Goal: Task Accomplishment & Management: Use online tool/utility

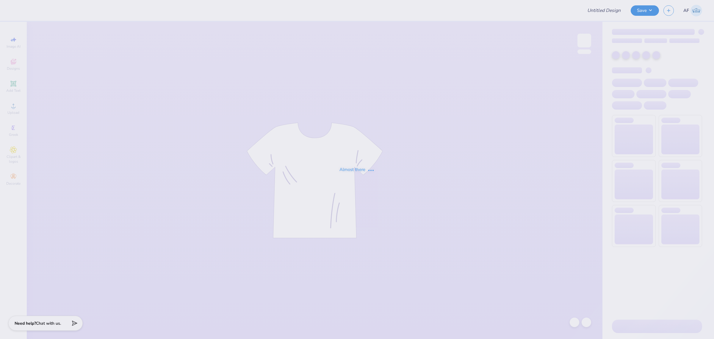
type input "Football Schedule"
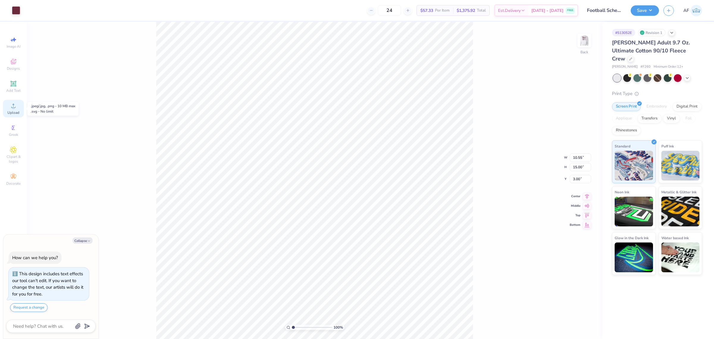
click at [12, 107] on circle at bounding box center [13, 107] width 3 height 3
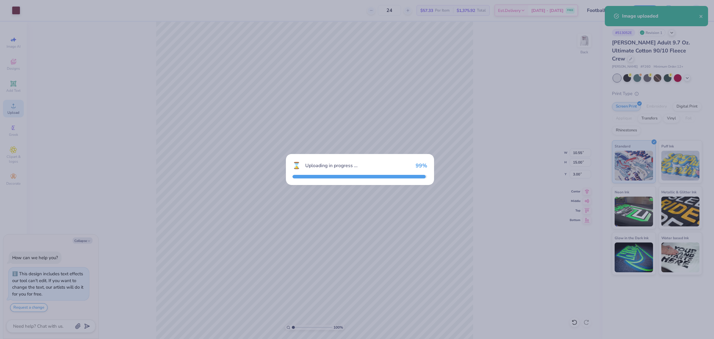
type textarea "x"
type input "15.00"
type input "4.71"
type input "9.15"
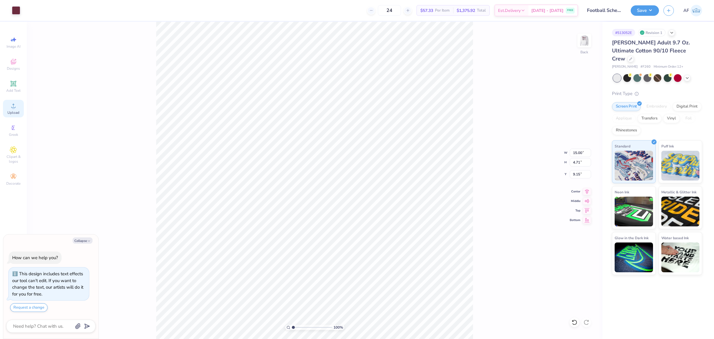
type textarea "x"
type input "17.79"
type textarea "x"
type input "3.49252622829344"
type textarea "x"
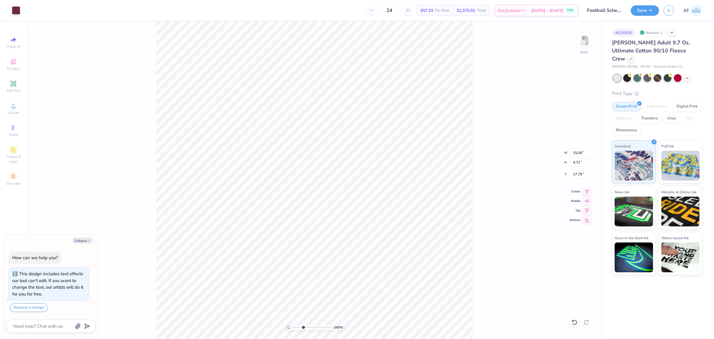
type input "3.49252622829344"
type input "10.55"
type input "13.29"
type input "4.71"
type textarea "x"
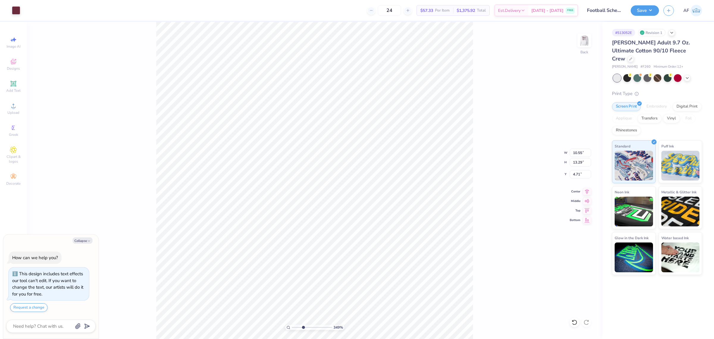
type input "3.49252622829344"
type textarea "x"
type input "3.49252622829344"
type textarea "x"
type input "1.86883017641878"
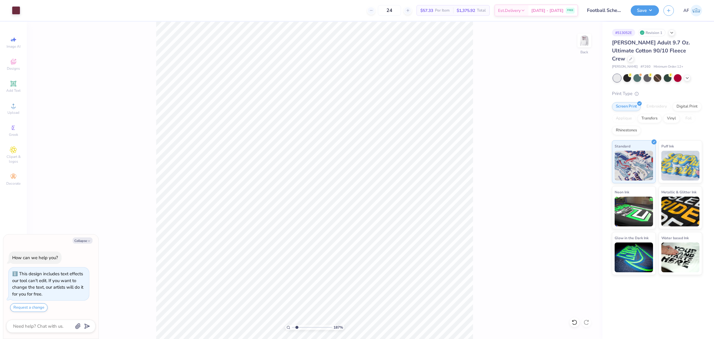
type textarea "x"
type input "1.86883017641878"
type textarea "x"
type input "1.86883017641878"
type textarea "x"
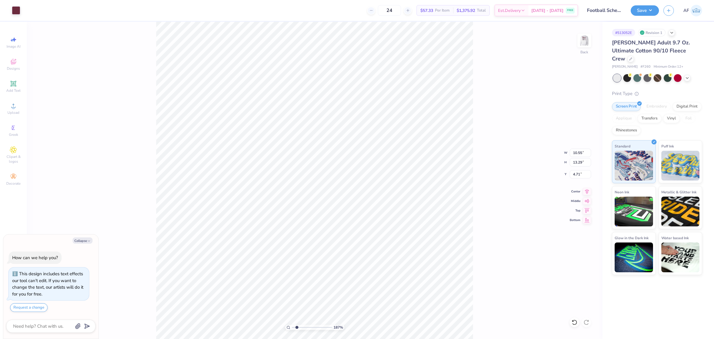
type input "1.86883017641878"
type textarea "x"
type input "1.86883017641878"
type textarea "x"
type input "1.86883017641878"
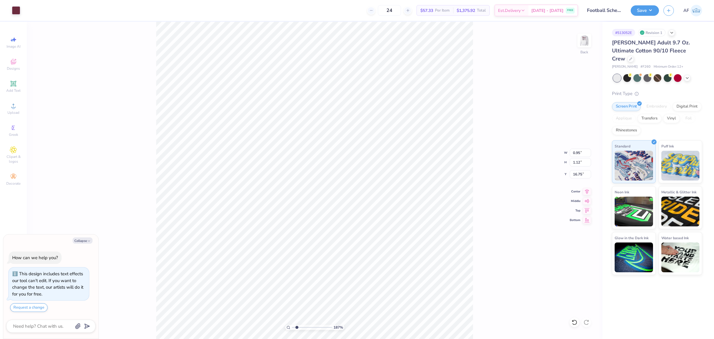
type input "0.48"
type input "0.99"
type input "17.01"
type textarea "x"
type input "1.86883017641878"
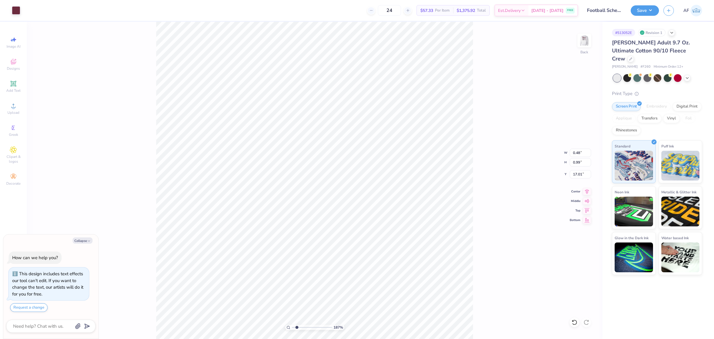
type textarea "x"
type input "1.86883017641878"
type input "15.00"
type input "4.71"
type input "17.79"
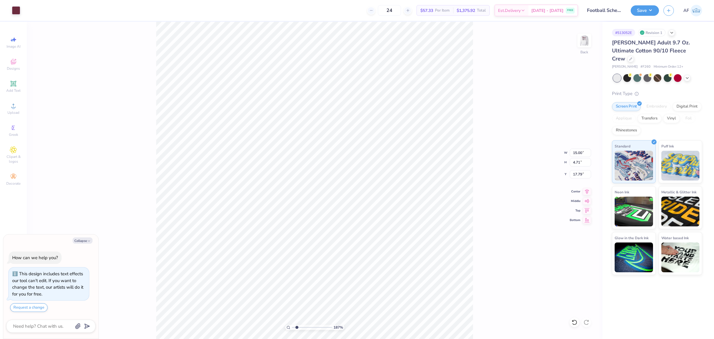
type textarea "x"
type input "1.86883017641878"
type textarea "x"
type input "1.86883017641878"
type textarea "x"
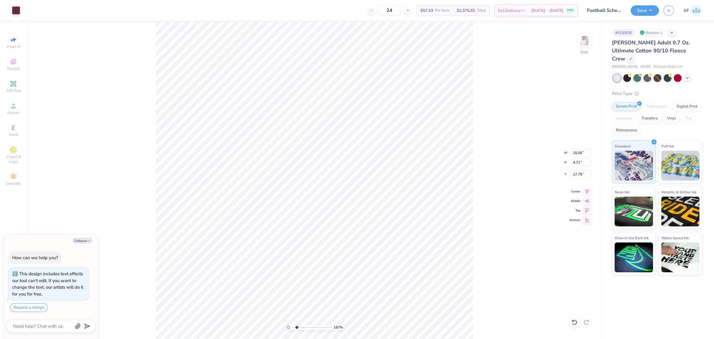
type input "1.86883017641878"
type textarea "x"
type input "1.86883017641878"
type input "5.85"
type input "1.83"
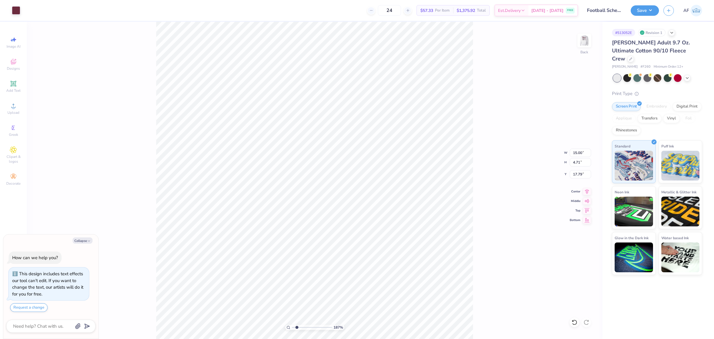
type input "17.80"
type textarea "x"
type input "1.86883017641878"
type input "17.99"
type textarea "x"
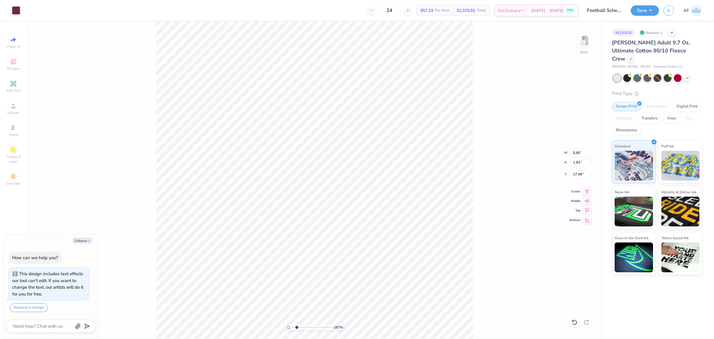
type input "1.86883017641878"
type textarea "x"
type input "1.86883017641878"
type textarea "x"
type input "1.86883017641878"
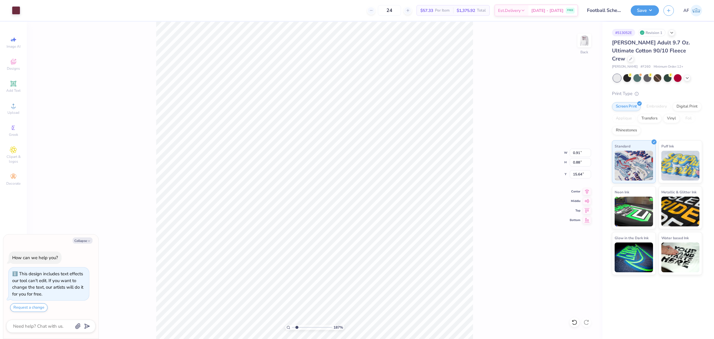
type textarea "x"
type input "1.86883017641878"
type textarea "x"
type input "1.86883017641878"
type textarea "x"
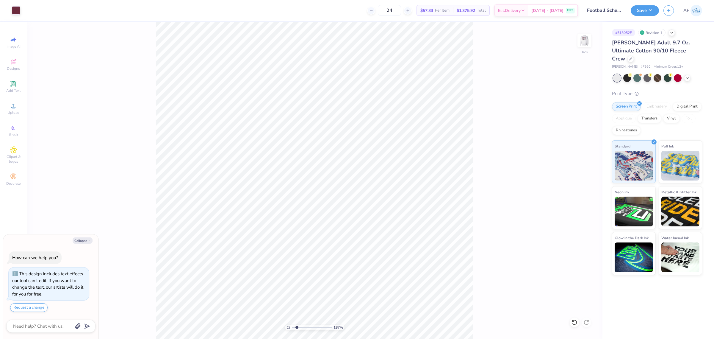
type input "1.86883017641878"
type textarea "x"
type input "2.8354134614948"
type textarea "x"
type input "1.52"
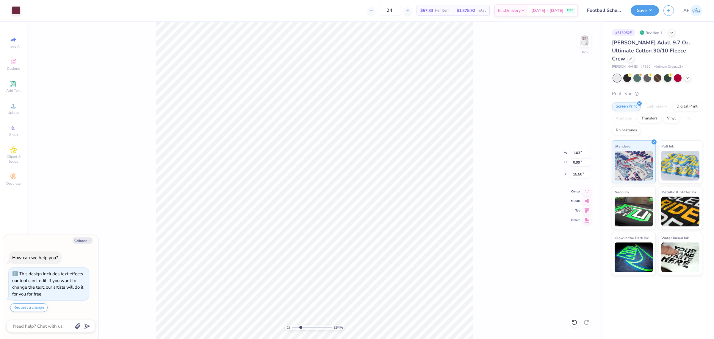
type input "1.52"
type textarea "x"
type input "1.02"
type input "1.15"
type input "16.50"
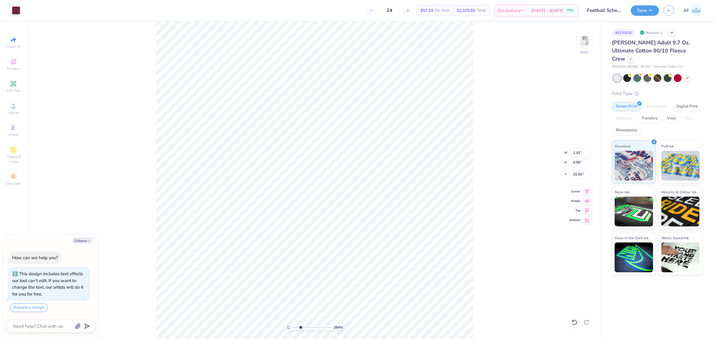
type textarea "x"
type input "1.52"
type textarea "x"
type input "1"
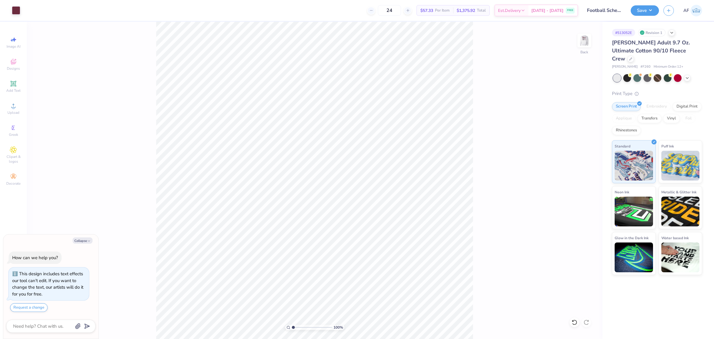
type textarea "x"
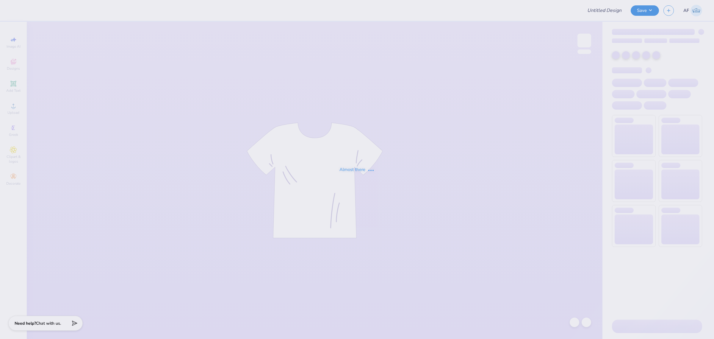
type input "Football Schedule"
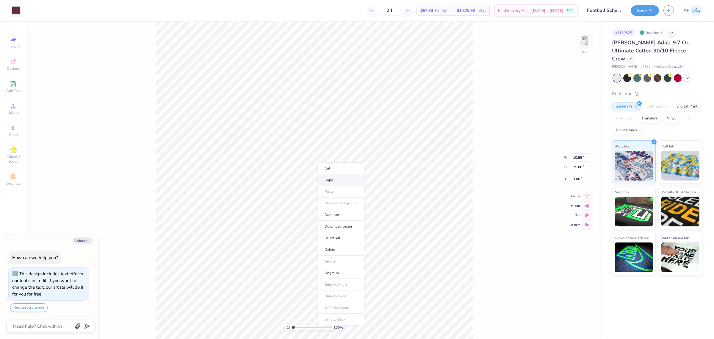
click at [338, 183] on li "Copy" at bounding box center [341, 180] width 47 height 12
click at [368, 239] on li "Download vector" at bounding box center [364, 238] width 47 height 12
drag, startPoint x: 18, startPoint y: 132, endPoint x: 18, endPoint y: 110, distance: 22.0
click at [18, 110] on div "Image AI Designs Add Text Upload Greek Clipart & logos Decorate" at bounding box center [13, 111] width 21 height 154
click at [18, 110] on div "Upload" at bounding box center [13, 109] width 21 height 18
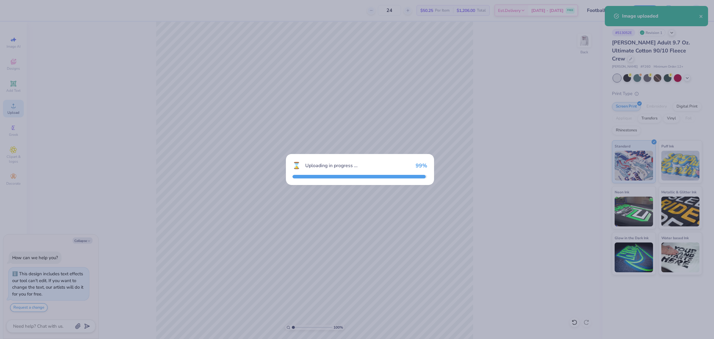
type textarea "x"
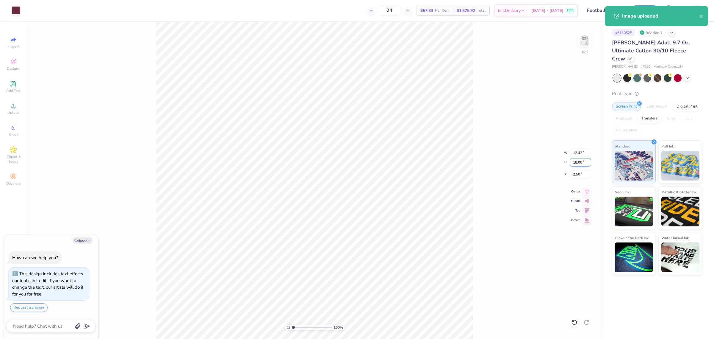
click at [576, 166] on input "18.00" at bounding box center [580, 162] width 21 height 8
type input "15"
type textarea "x"
type input "10.35"
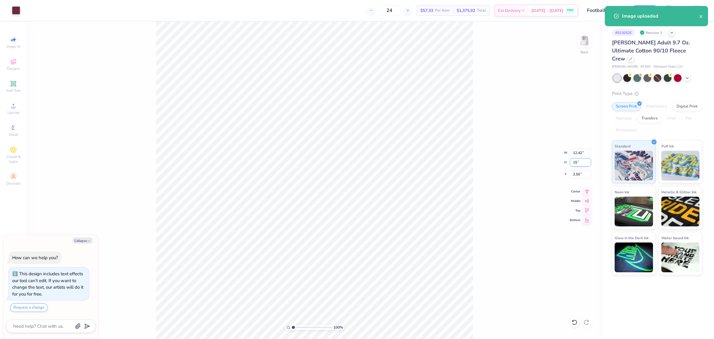
type input "15.00"
click at [575, 174] on input "4.00" at bounding box center [580, 174] width 21 height 8
type input "3"
type textarea "x"
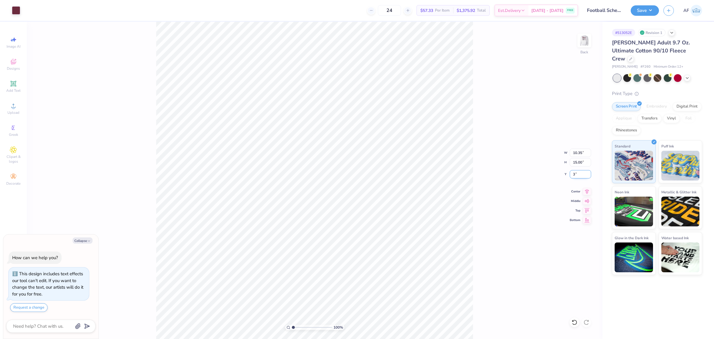
type input "3.00"
click at [587, 191] on icon at bounding box center [587, 190] width 8 height 7
click at [591, 43] on img at bounding box center [585, 41] width 24 height 24
click at [152, 193] on div "100 % Front" at bounding box center [315, 180] width 576 height 317
click at [586, 43] on img at bounding box center [585, 41] width 24 height 24
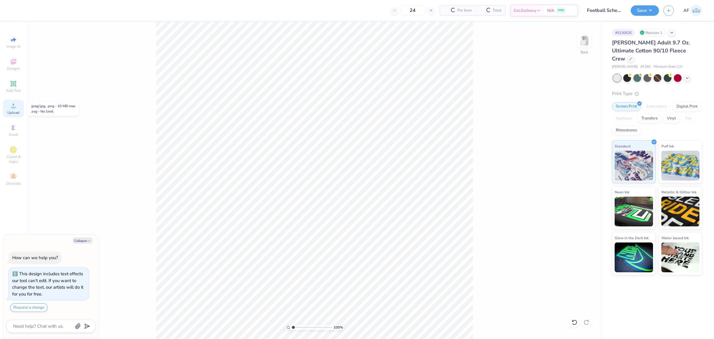
click at [17, 109] on div "Upload" at bounding box center [13, 109] width 21 height 18
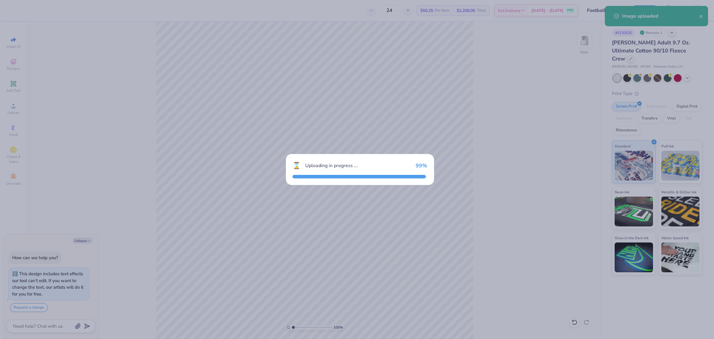
type textarea "x"
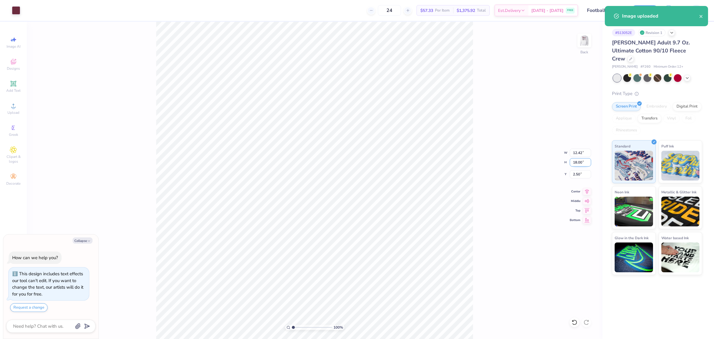
click at [575, 165] on input "18.00" at bounding box center [580, 162] width 21 height 8
type input "15"
click at [577, 173] on input "2.50" at bounding box center [580, 174] width 21 height 8
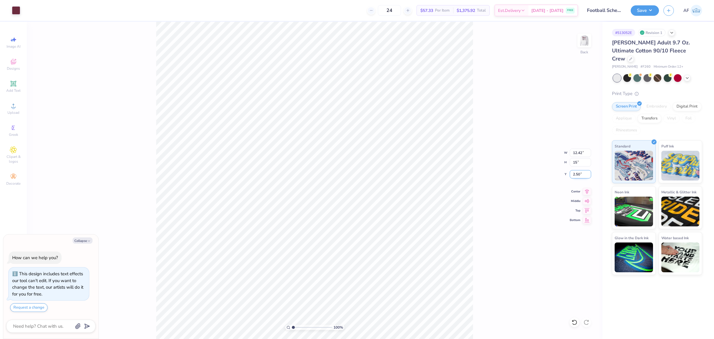
type textarea "x"
type input "10.35"
type input "15.00"
click at [577, 173] on input "4.00" at bounding box center [580, 174] width 21 height 8
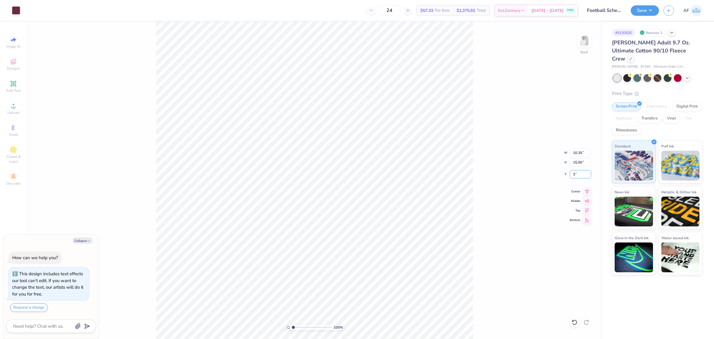
type input "3"
click at [523, 206] on div "100 % Back W 10.35 10.35 " H 15.00 15.00 " Y 3 3 " Center Middle Top Bottom" at bounding box center [315, 180] width 576 height 317
type textarea "x"
type input "3.00"
click at [12, 104] on icon at bounding box center [13, 105] width 7 height 7
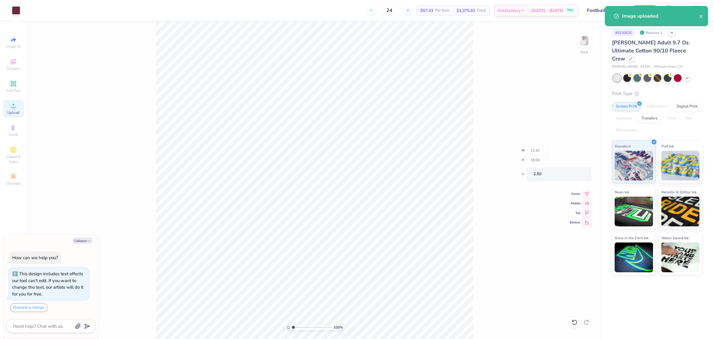
type textarea "x"
click at [575, 151] on input "12.42" at bounding box center [580, 153] width 21 height 8
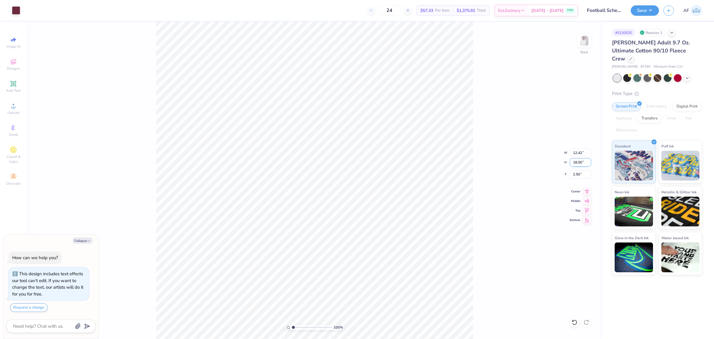
click at [575, 161] on input "18.00" at bounding box center [580, 162] width 21 height 8
type input "15"
type textarea "x"
type input "10.35"
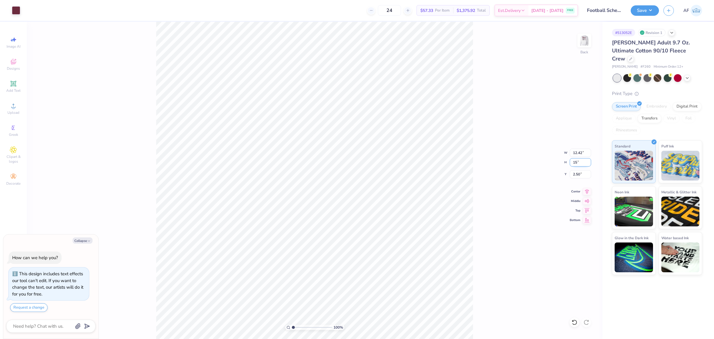
type input "15.00"
type input "4.00"
type textarea "x"
click at [575, 173] on input "4.00" at bounding box center [580, 174] width 21 height 8
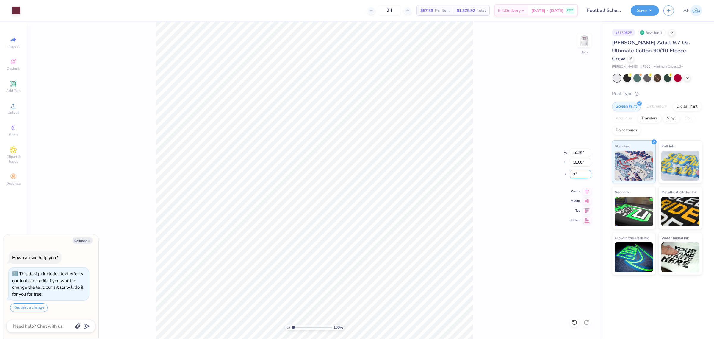
type input "3"
type textarea "x"
type input "3.00"
click at [586, 190] on icon at bounding box center [587, 190] width 8 height 7
type textarea "x"
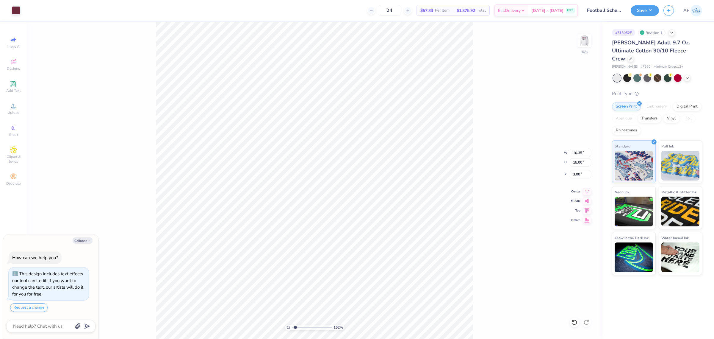
type input "1.86883017641878"
type textarea "x"
type input "1.86883017641878"
type textarea "x"
type input "1.86883017641878"
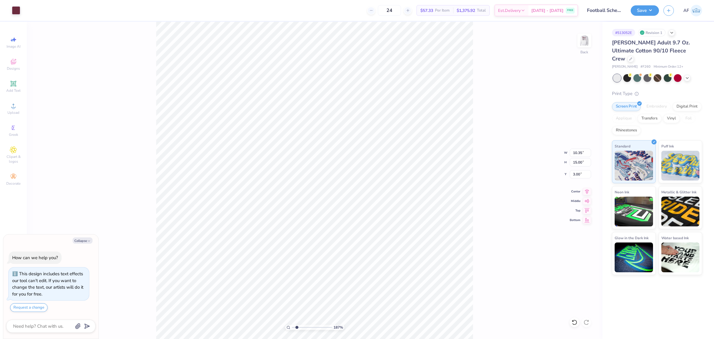
type textarea "x"
type input "1.86883017641878"
type textarea "x"
type input "1.86883017641878"
type textarea "x"
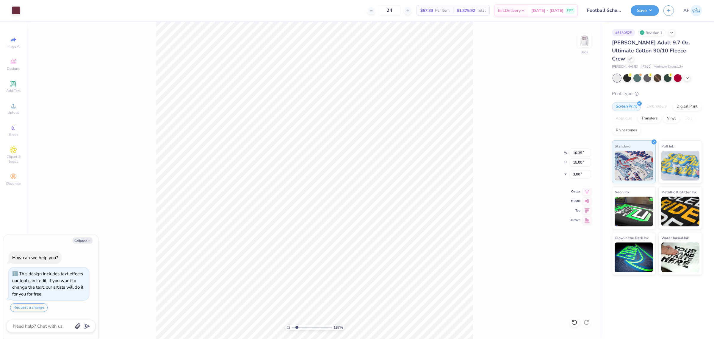
type input "1.86883017641878"
type textarea "x"
type input "1"
click at [583, 42] on img at bounding box center [585, 41] width 24 height 24
click at [584, 44] on img at bounding box center [585, 41] width 24 height 24
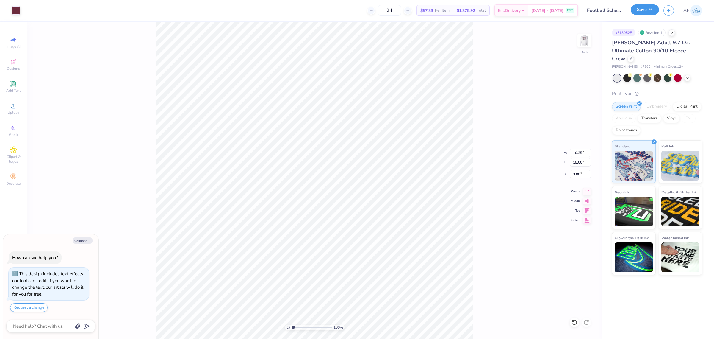
click at [655, 12] on button "Save" at bounding box center [645, 9] width 28 height 10
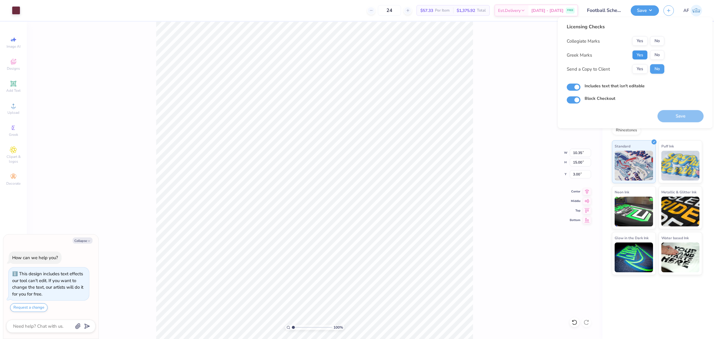
click at [637, 57] on button "Yes" at bounding box center [639, 55] width 15 height 10
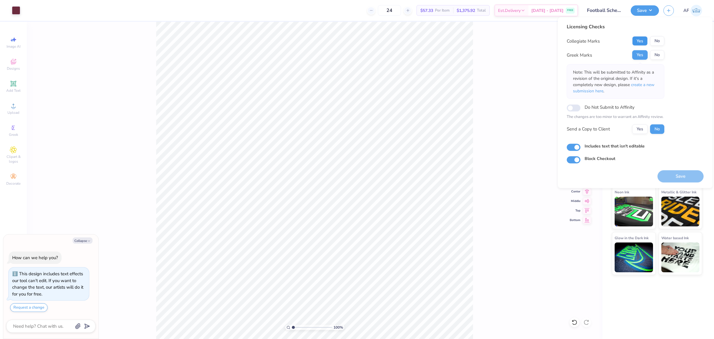
click at [637, 39] on button "Yes" at bounding box center [639, 41] width 15 height 10
click at [633, 128] on button "Yes" at bounding box center [639, 129] width 15 height 10
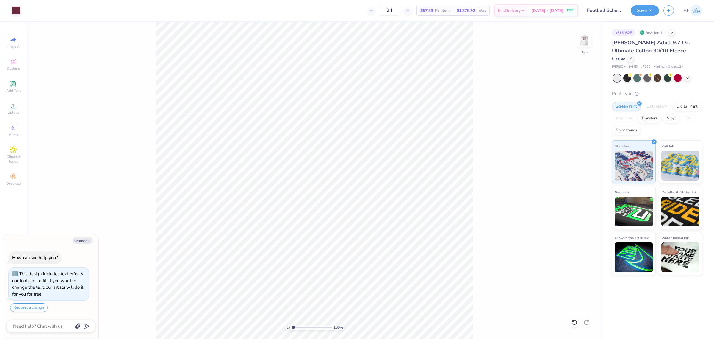
click at [485, 164] on div "100 % Back" at bounding box center [315, 180] width 576 height 317
click at [654, 11] on button "Save" at bounding box center [645, 9] width 28 height 10
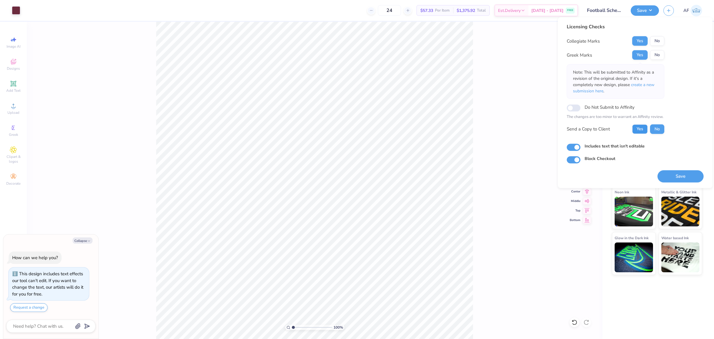
click at [637, 127] on button "Yes" at bounding box center [639, 129] width 15 height 10
click at [668, 177] on button "Save" at bounding box center [681, 176] width 46 height 12
type textarea "x"
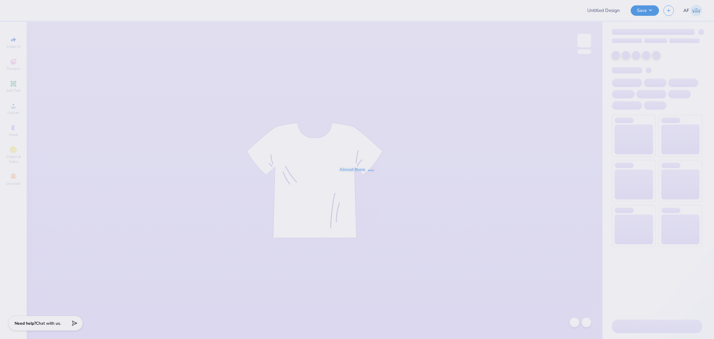
type input "Emily Heiss : University of Arizona"
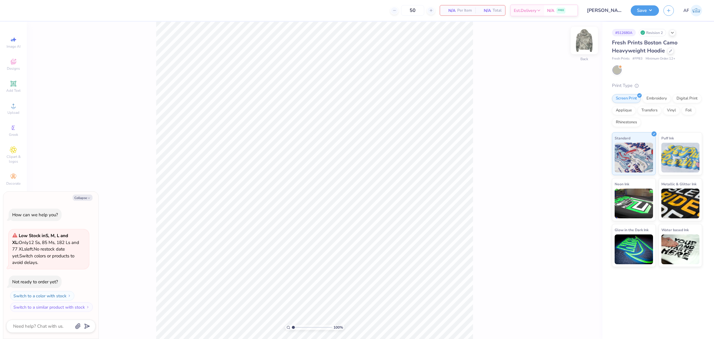
click at [590, 46] on img at bounding box center [585, 41] width 24 height 24
click at [651, 35] on div "Revision 2" at bounding box center [652, 32] width 27 height 7
click at [673, 33] on icon at bounding box center [672, 32] width 5 height 5
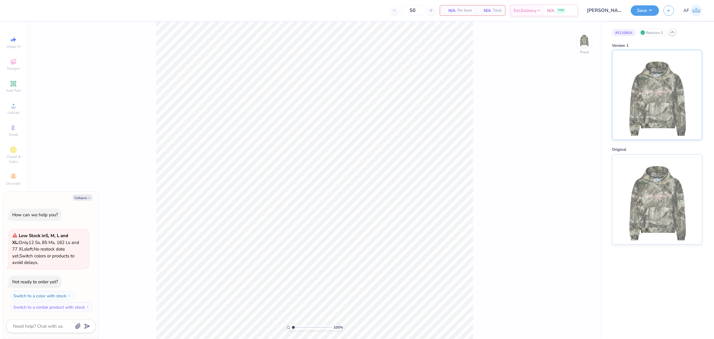
click at [654, 107] on img at bounding box center [657, 95] width 74 height 90
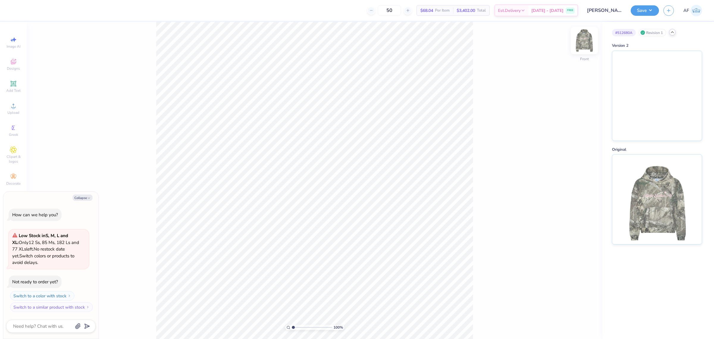
click at [582, 42] on img at bounding box center [585, 41] width 24 height 24
type textarea "x"
type input "2.8354134614948"
type textarea "x"
type input "2.8354134614948"
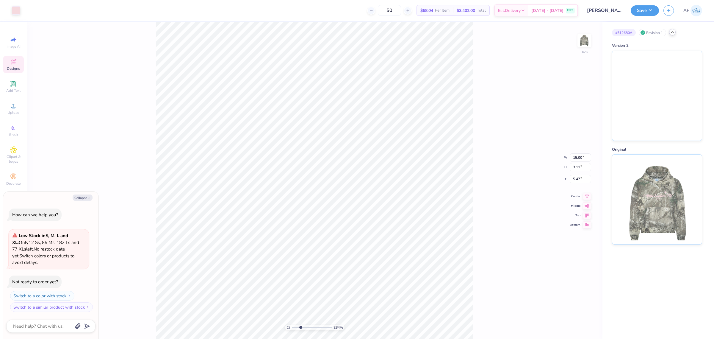
type textarea "x"
type input "2.8354134614948"
type textarea "x"
type input "2.8354134614948"
type textarea "x"
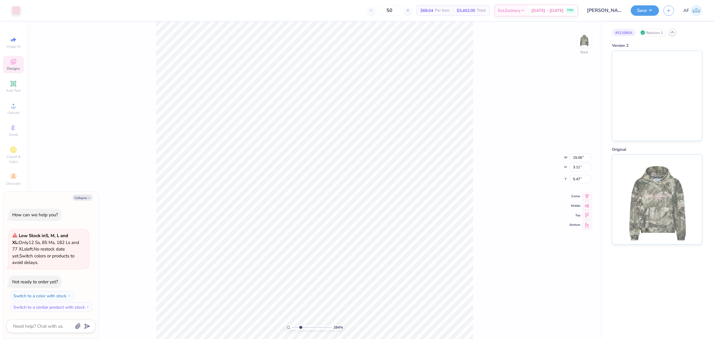
type input "5.08"
type input "2.8354134614948"
type textarea "x"
type input "2.8354134614948"
type textarea "x"
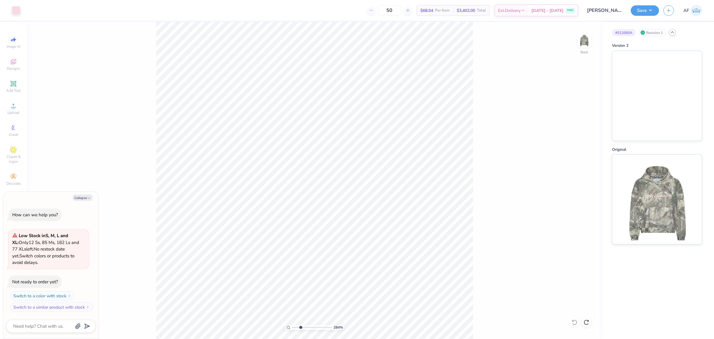
type input "2.8354134614948"
type textarea "x"
type input "2.8354134614948"
type textarea "x"
type input "2.8354134614948"
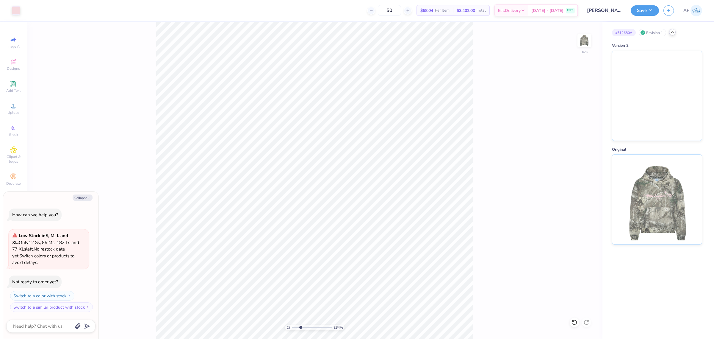
type textarea "x"
type input "2.8354134614948"
type textarea "x"
type input "2.8354134614948"
type textarea "x"
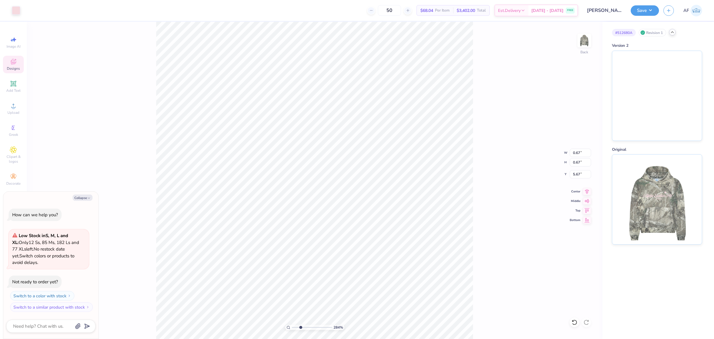
type input "5.47"
type input "2.8354134614948"
type textarea "x"
type input "2.8354134614948"
type textarea "x"
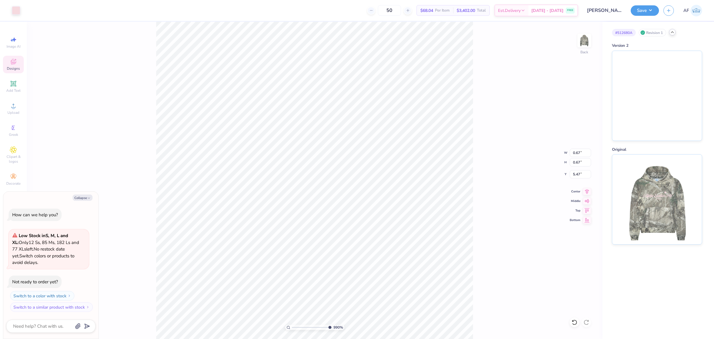
type input "9.9027558823269"
type textarea "x"
type input "9.9027558823269"
type textarea "x"
type input "4.72"
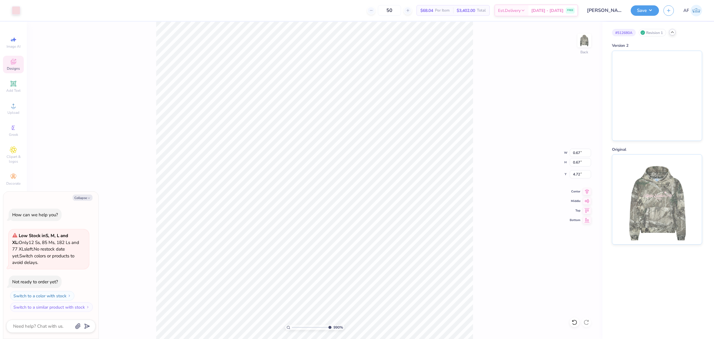
type input "9.9027558823269"
type textarea "x"
type input "15.00"
type input "2.07"
type input "5.47"
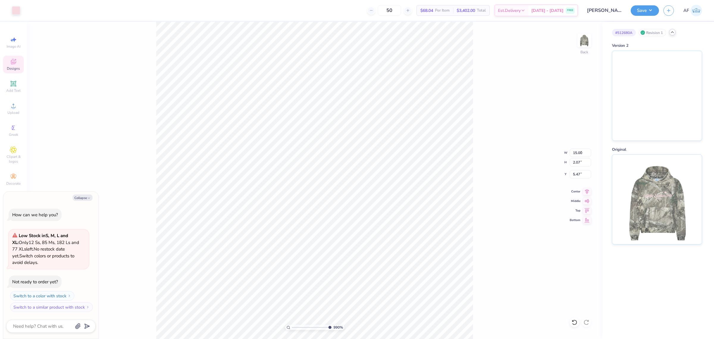
type textarea "x"
type input "9.9027558823269"
type textarea "x"
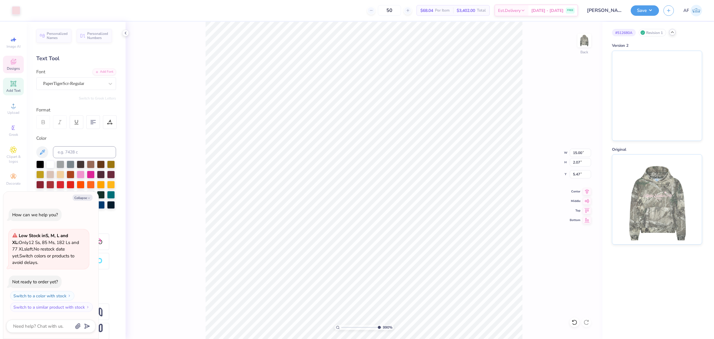
type input "9.9027558823269"
type textarea "x"
type input "9.9027558823269"
type textarea "x"
type input "9.9027558823269"
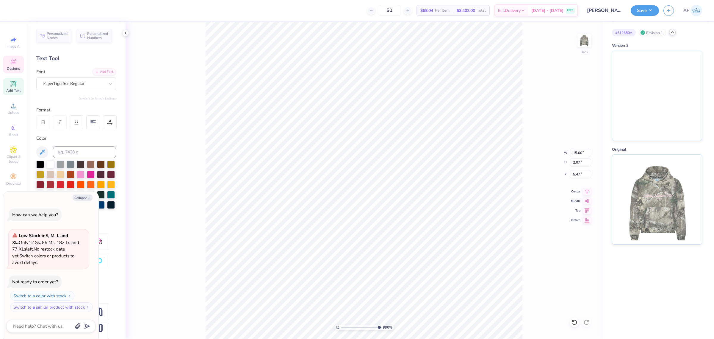
type textarea "x"
type input "9.9027558823269"
type textarea "x"
type input "0.67"
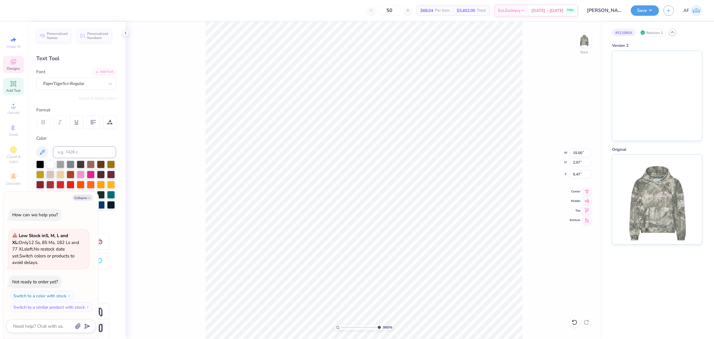
type input "0.67"
type input "4.72"
type input "9.9027558823269"
type textarea "x"
type input "9.9027558823269"
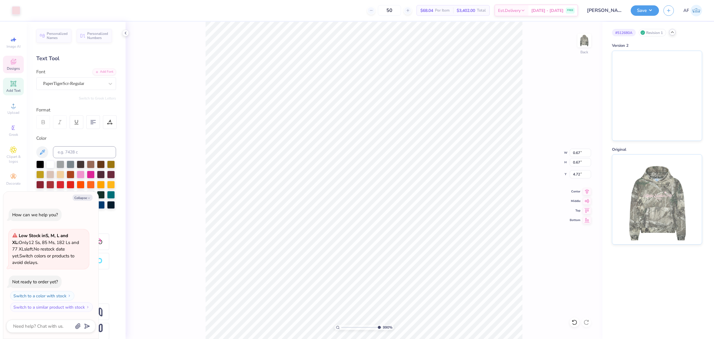
type textarea "x"
type input "5.50"
type input "9.9027558823269"
type textarea "x"
type input "9.9027558823269"
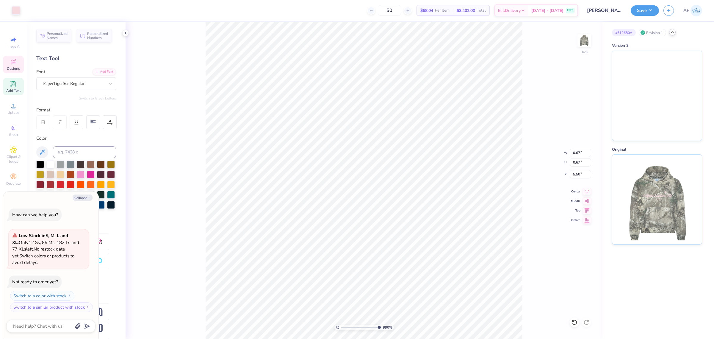
type textarea "x"
type input "9.9027558823269"
type textarea "x"
type input "9.9027558823269"
type textarea "x"
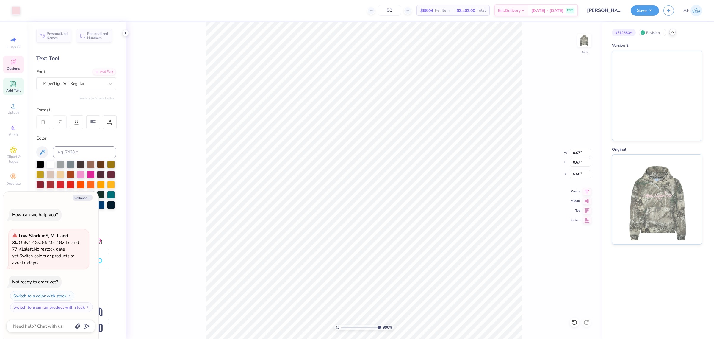
type input "9.9027558823269"
type textarea "x"
type input "9.9027558823269"
type textarea "x"
type input "0.74"
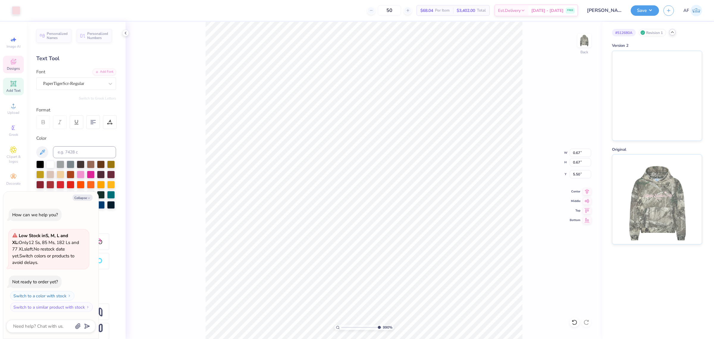
type input "0.75"
type input "5.44"
type input "9.9027558823269"
type textarea "x"
type input "9.9027558823269"
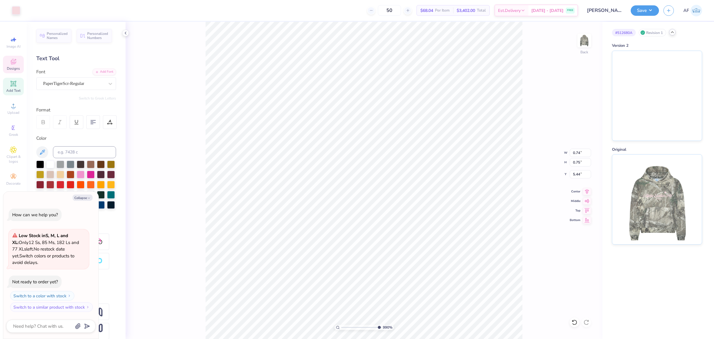
type textarea "x"
type input "9.9027558823269"
type textarea "x"
type input "5.50"
type input "9.9027558823269"
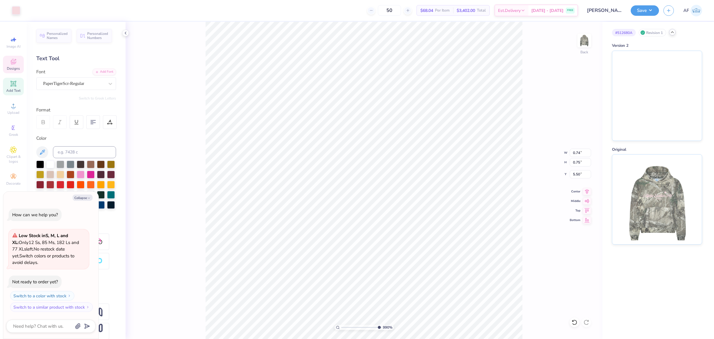
type textarea "x"
type input "9.9027558823269"
type textarea "x"
type input "9.9027558823269"
type textarea "x"
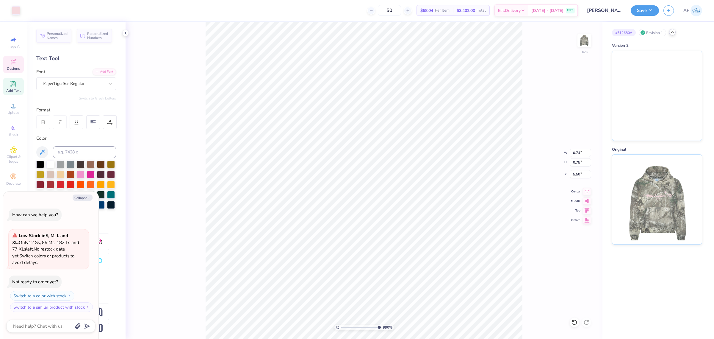
type input "0.79"
type input "0.80"
type input "5.44"
type input "9.9027558823269"
type textarea "x"
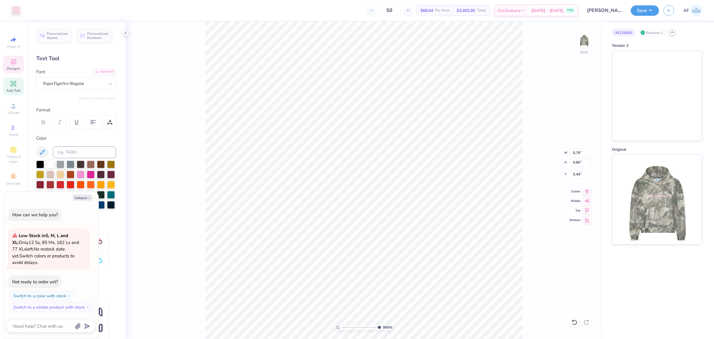
type input "9.9027558823269"
type textarea "x"
type input "5.47"
type input "9.9027558823269"
type textarea "x"
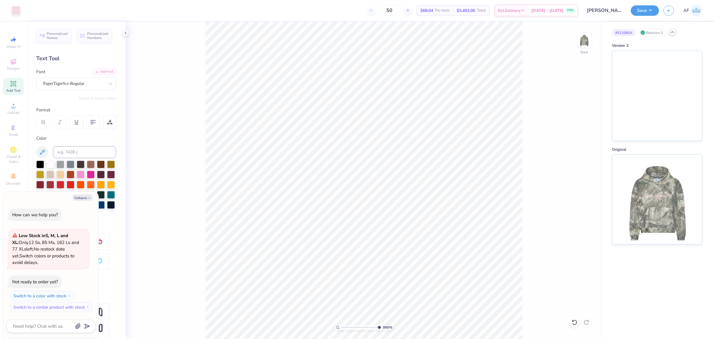
type input "9.9027558823269"
type textarea "x"
type input "9.9027558823269"
type textarea "x"
type input "5.29890623946551"
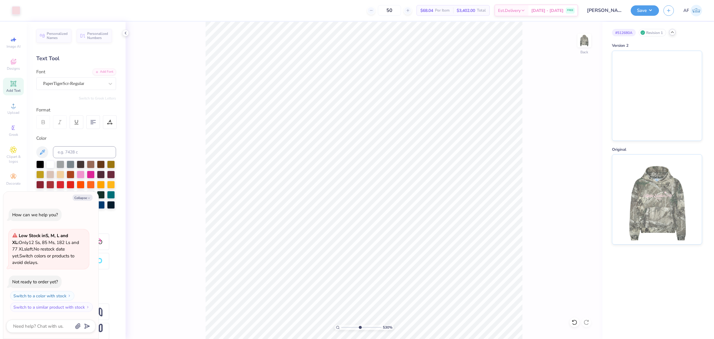
type textarea "x"
click at [191, 229] on div "530 % Back" at bounding box center [364, 180] width 477 height 317
type input "5.29890623946551"
type textarea "x"
type input "5.29890623946551"
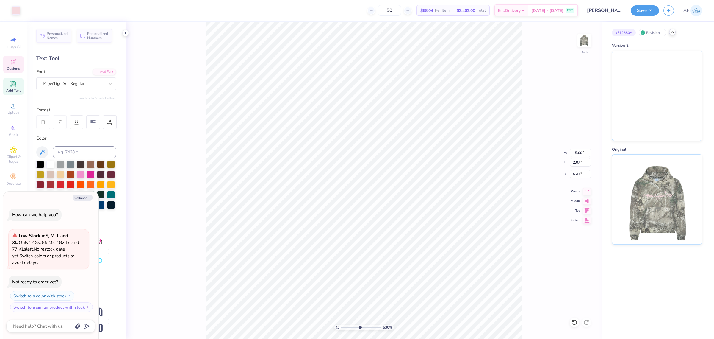
type textarea "x"
type input "5.11"
type input "5.29890623946551"
type textarea "x"
type input "5.47"
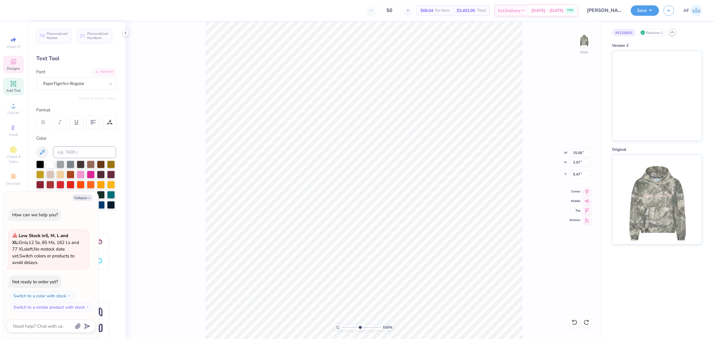
type input "5.29890623946551"
type textarea "x"
type input "5.29890623946551"
type textarea "x"
type input "5.29890623946551"
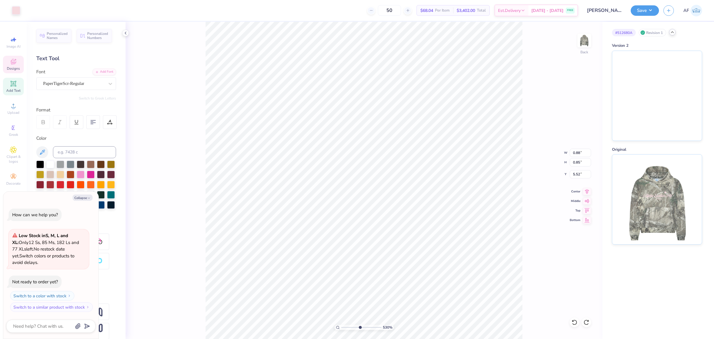
type textarea "x"
type input "5.29890623946551"
type textarea "x"
type input "5.41"
type input "5.29890623946551"
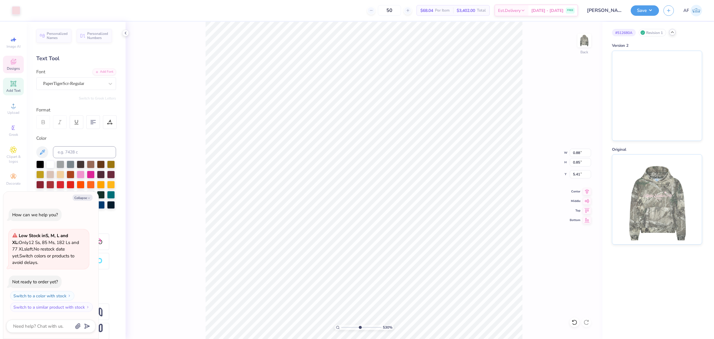
type textarea "x"
type input "5.29890623946551"
type textarea "x"
type input "3.49252622829344"
type textarea "x"
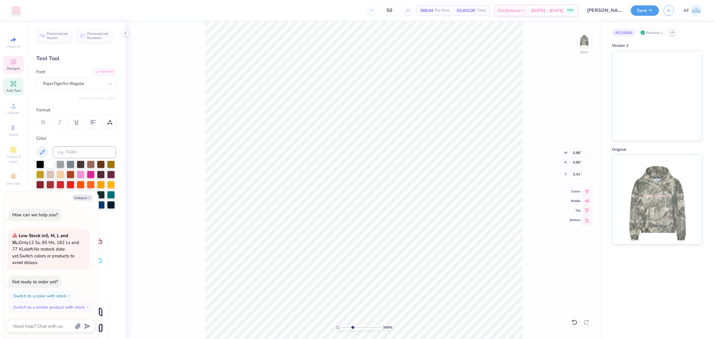
type input "15.00"
type input "2.07"
type input "5.47"
type input "3.49252622829344"
type textarea "x"
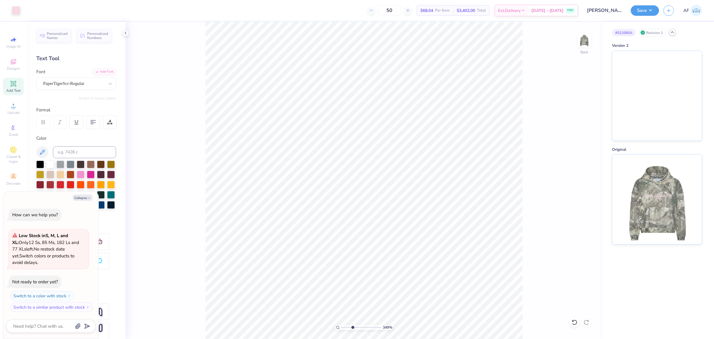
type input "3.49252622829344"
type textarea "x"
type input "3.49252622829344"
type textarea "x"
type input "3.49252622829344"
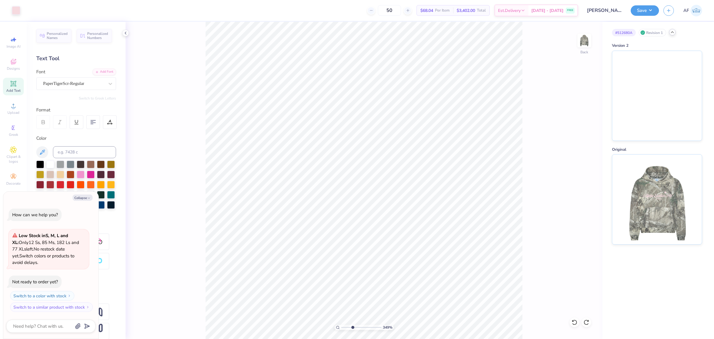
type textarea "x"
type input "3.49252622829344"
type textarea "x"
type input "3.49252622829344"
type textarea "x"
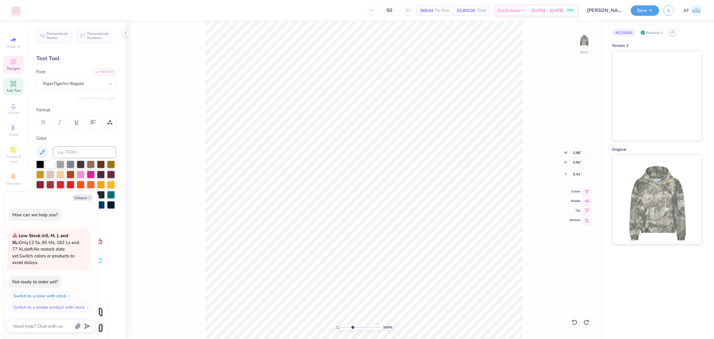
type input "3.44"
type input "3.49252622829344"
type textarea "x"
type input "3.49252622829344"
type textarea "x"
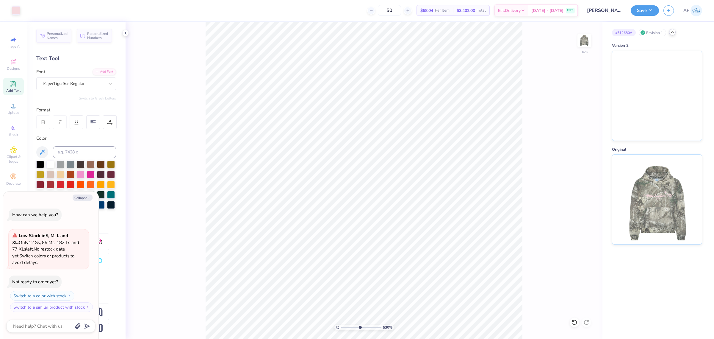
type input "5.29890623946551"
type textarea "x"
type input "5.29890623946551"
type textarea "x"
type input "5.29890623946551"
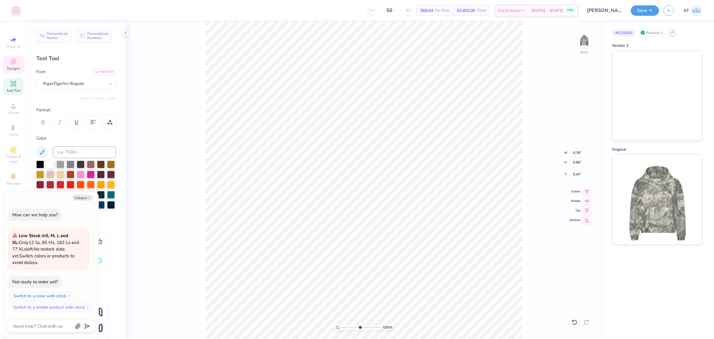
type textarea "x"
type input "5.29890623946551"
type textarea "x"
type input "5.29890623946551"
type textarea "x"
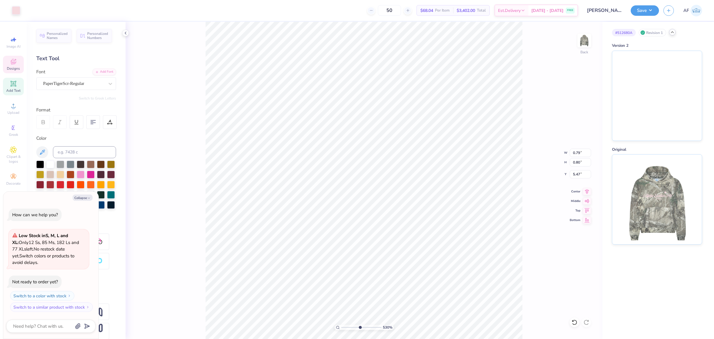
type input "5.42"
type input "5.29890623946551"
type textarea "x"
type input "5.47"
type input "5.29890623946551"
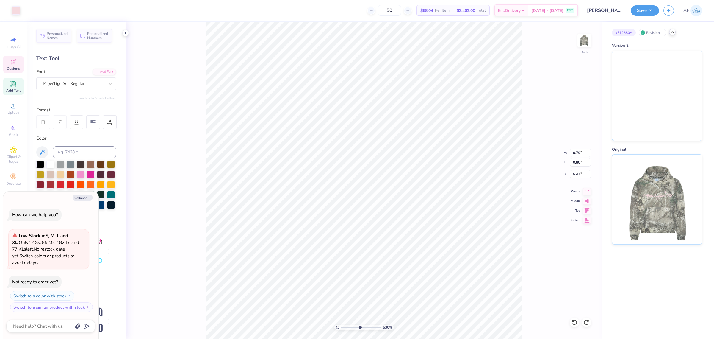
type textarea "x"
type input "5.29890623946551"
type textarea "x"
type input "5.43"
type input "5.29890623946551"
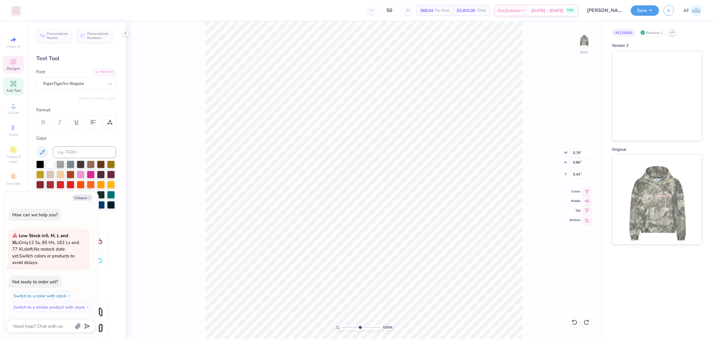
type textarea "x"
type input "10"
type textarea "x"
type input "5.45"
type textarea "x"
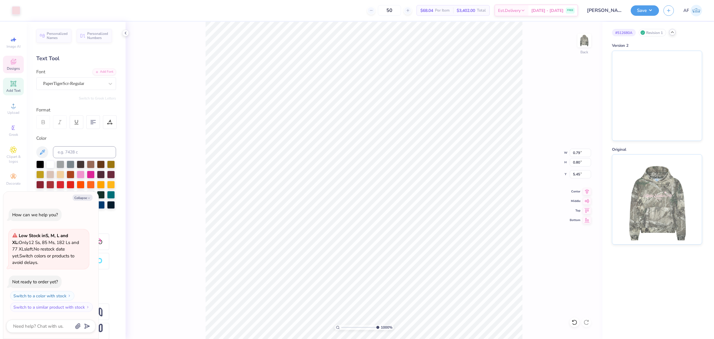
type input "15.00"
type input "2.07"
type input "5.47"
type textarea "x"
type input "5.35094099302426"
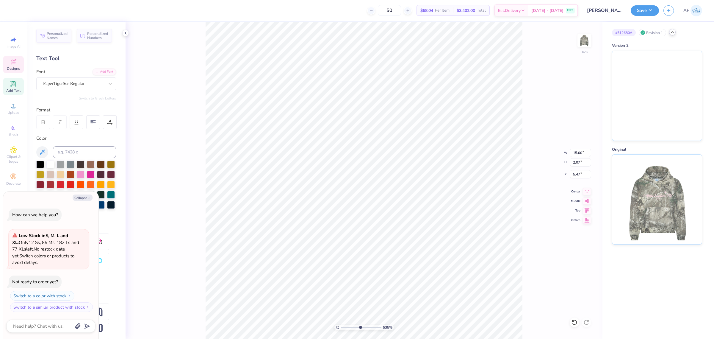
type textarea "x"
type input "5.35094099302426"
type textarea "x"
type input "5.35094099302426"
type textarea "x"
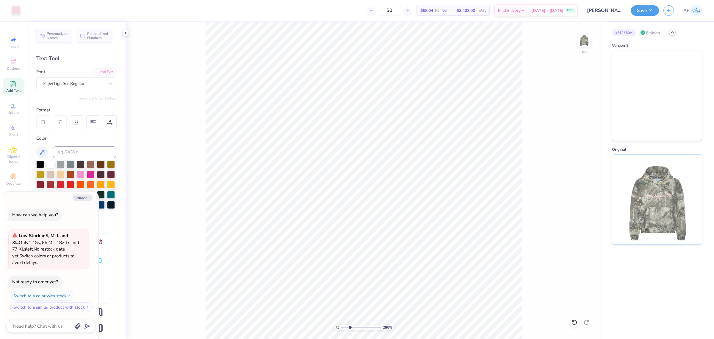
type input "2.86325695108274"
type textarea "x"
type input "2.86325695108274"
type textarea "x"
type input "5.47"
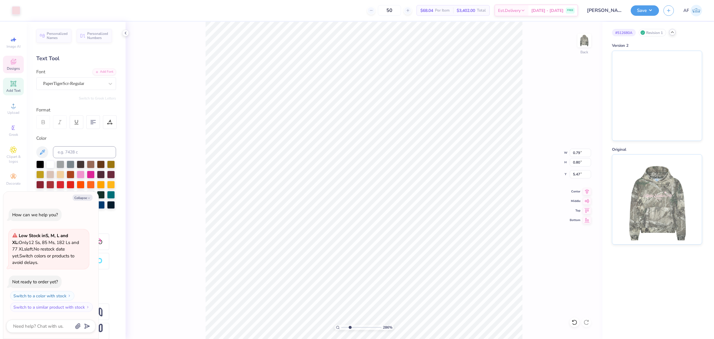
type input "2.86325695108274"
type textarea "x"
type input "15.00"
type input "2.07"
type input "2.86325695108274"
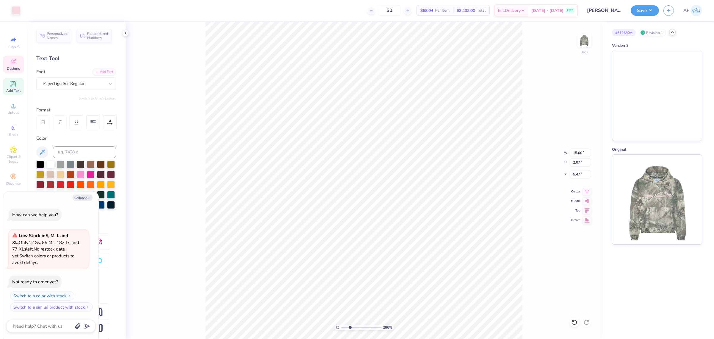
type textarea "x"
type input "10"
type textarea "x"
type input "0.79"
type input "0.80"
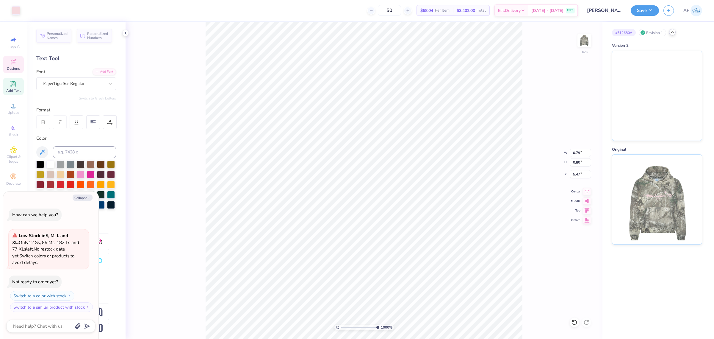
type textarea "x"
type input "5.44"
type textarea "x"
type input "15.00"
click at [375, 228] on li "Duplicate" at bounding box center [378, 227] width 47 height 12
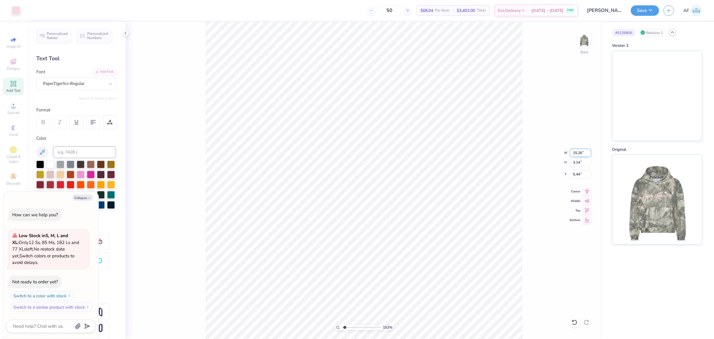
click at [577, 152] on input "15.26" at bounding box center [580, 153] width 21 height 8
click at [573, 174] on input "5.73" at bounding box center [580, 174] width 21 height 8
click at [574, 173] on input "6.00" at bounding box center [580, 174] width 21 height 8
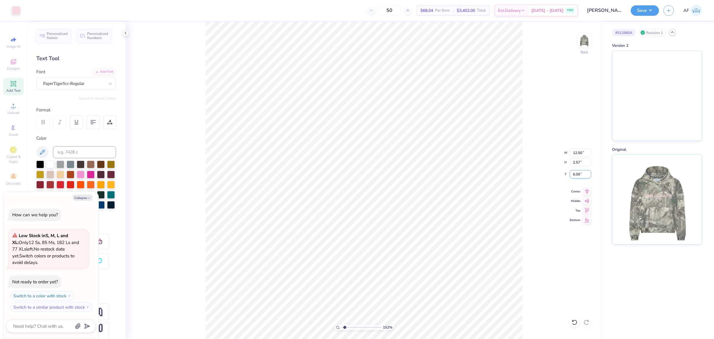
click at [574, 173] on input "6.00" at bounding box center [580, 174] width 21 height 8
click at [579, 174] on input "6.00" at bounding box center [580, 174] width 21 height 8
click at [654, 11] on button "Save" at bounding box center [645, 9] width 28 height 10
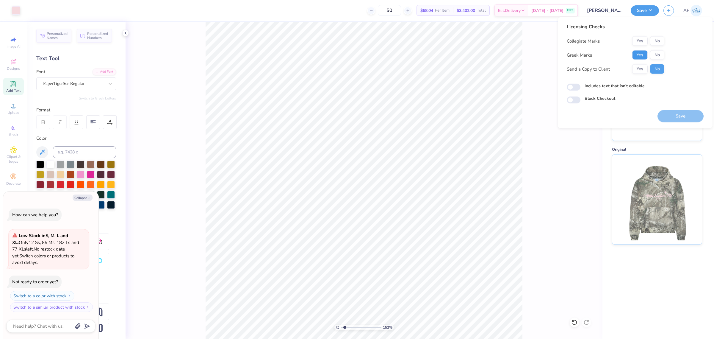
click at [638, 54] on button "Yes" at bounding box center [639, 55] width 15 height 10
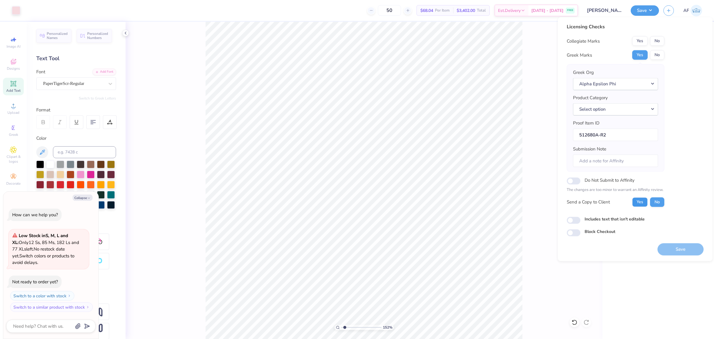
click at [637, 203] on button "Yes" at bounding box center [639, 202] width 15 height 10
click at [656, 37] on button "No" at bounding box center [657, 41] width 14 height 10
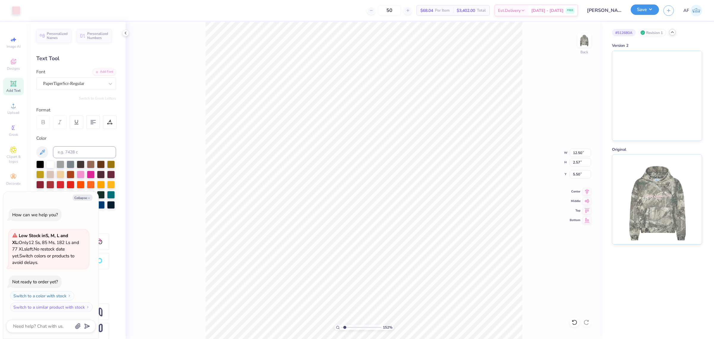
click at [651, 11] on button "Save" at bounding box center [645, 9] width 28 height 10
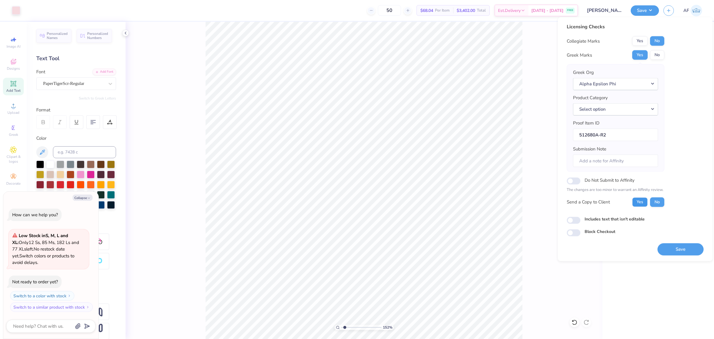
click at [642, 201] on button "Yes" at bounding box center [639, 202] width 15 height 10
click at [685, 250] on button "Save" at bounding box center [681, 249] width 46 height 12
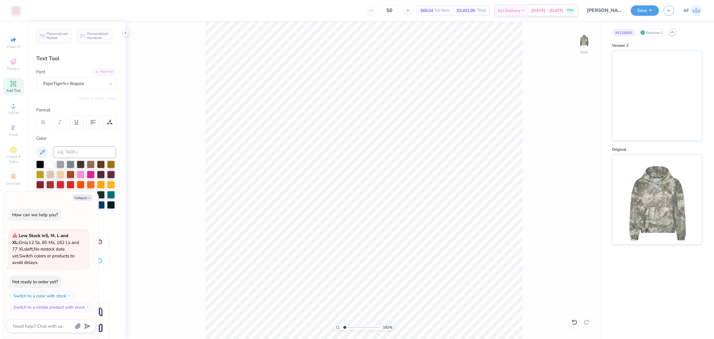
click at [138, 265] on div "152 % Back" at bounding box center [364, 180] width 477 height 317
click at [397, 175] on li "Cut" at bounding box center [389, 180] width 47 height 12
click at [637, 70] on img at bounding box center [657, 95] width 90 height 90
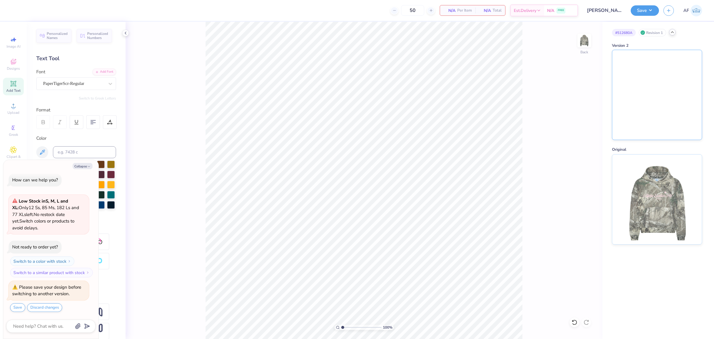
click at [644, 111] on img at bounding box center [657, 95] width 90 height 90
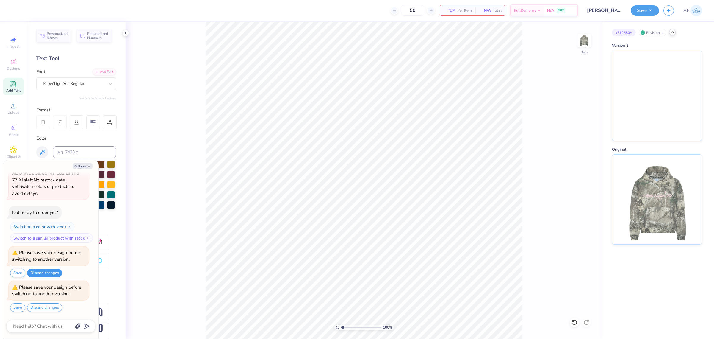
click at [39, 274] on button "Discard changes" at bounding box center [44, 272] width 35 height 9
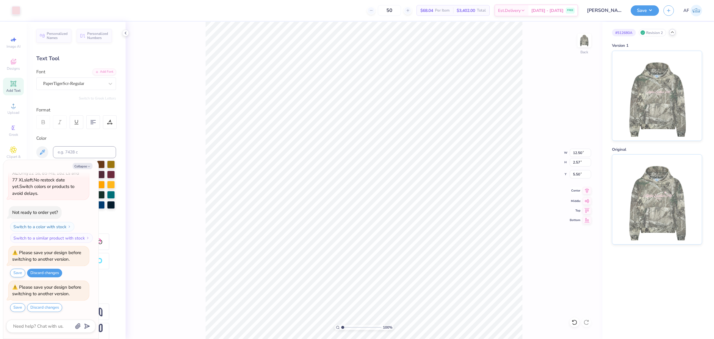
click at [586, 191] on icon at bounding box center [587, 190] width 4 height 5
click at [652, 11] on button "Save" at bounding box center [645, 9] width 28 height 10
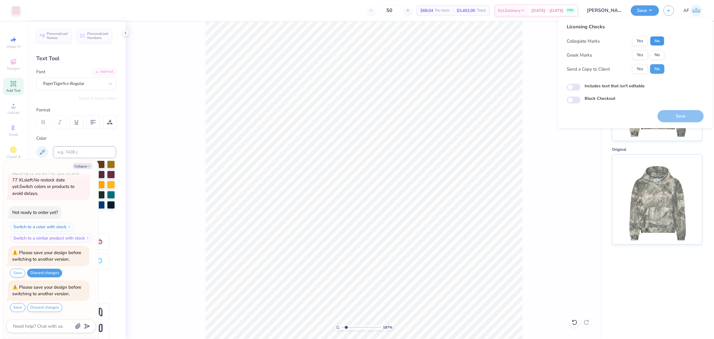
click at [653, 37] on button "No" at bounding box center [657, 41] width 14 height 10
click at [642, 54] on button "Yes" at bounding box center [639, 55] width 15 height 10
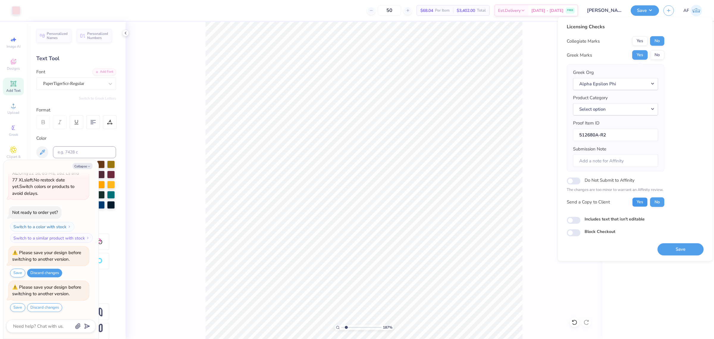
click at [636, 198] on button "Yes" at bounding box center [639, 202] width 15 height 10
click at [673, 250] on button "Save" at bounding box center [681, 249] width 46 height 12
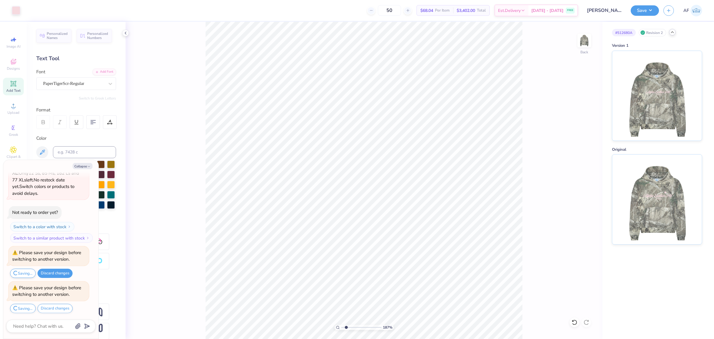
click at [174, 195] on div "187 % Back" at bounding box center [364, 180] width 477 height 317
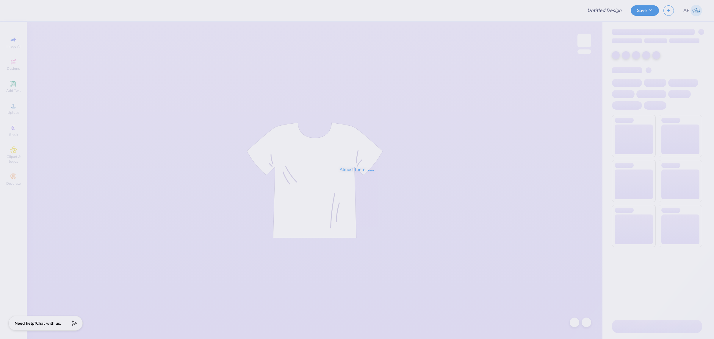
type input "SAE parent's weekend shirts"
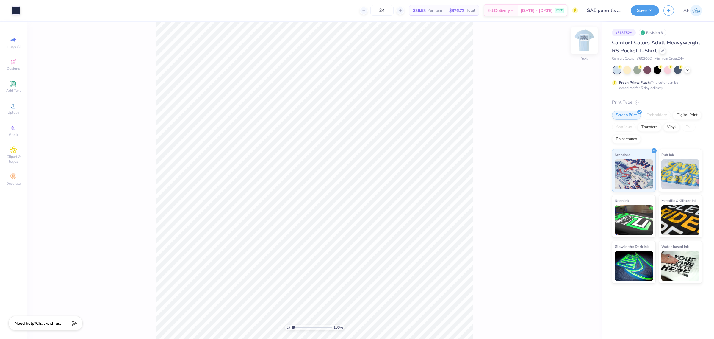
click at [583, 44] on img at bounding box center [585, 41] width 24 height 24
type input "14.05"
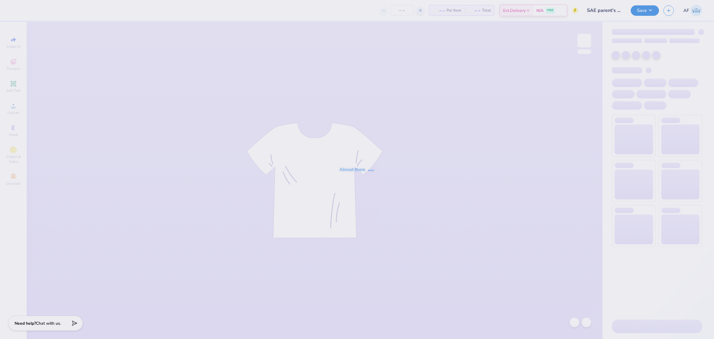
type input "SAE parent's weekend shirts"
type input "24"
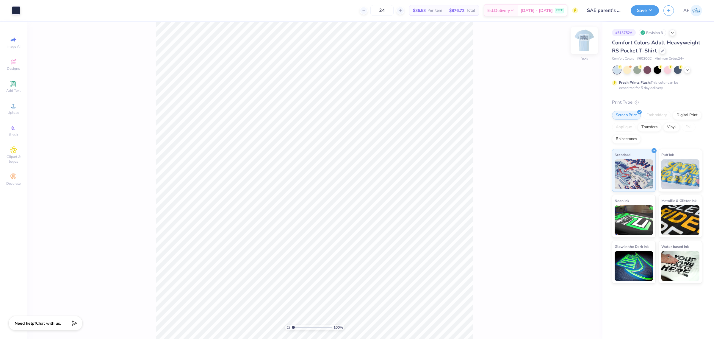
click at [584, 41] on img at bounding box center [585, 41] width 24 height 24
click at [19, 107] on div "Upload" at bounding box center [13, 109] width 21 height 18
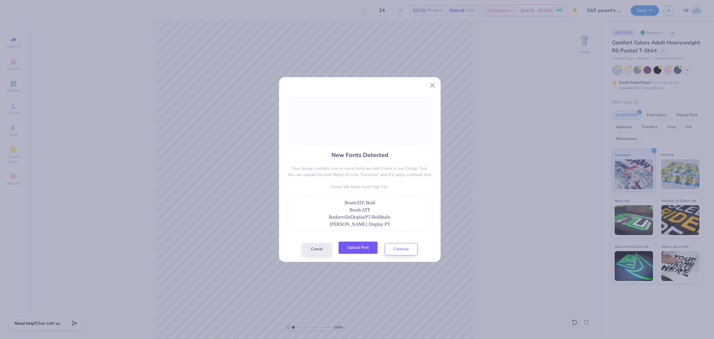
click at [355, 249] on button "Upload Font" at bounding box center [358, 247] width 39 height 12
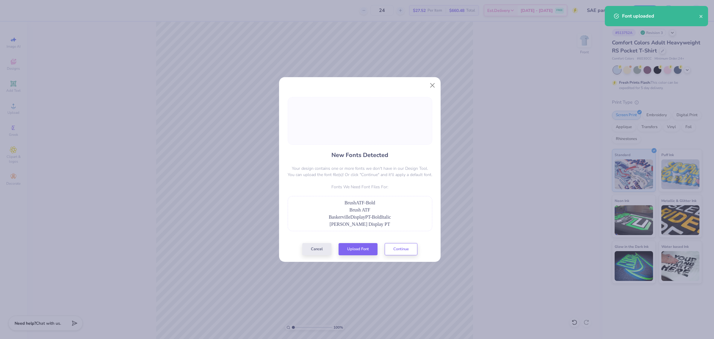
click at [374, 224] on span "[PERSON_NAME] Display PT" at bounding box center [360, 223] width 61 height 5
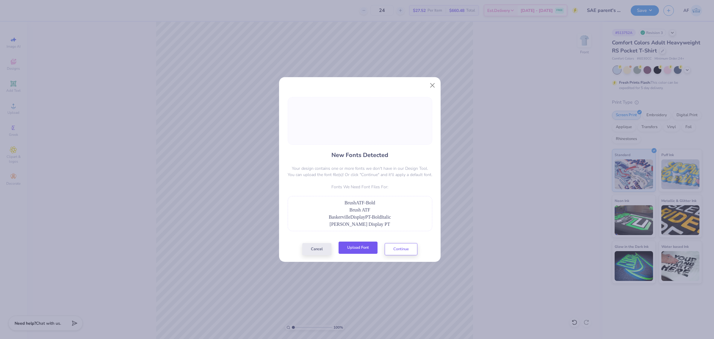
click at [361, 247] on button "Upload Font" at bounding box center [358, 247] width 39 height 12
click at [347, 249] on button "Upload Font" at bounding box center [358, 247] width 39 height 12
click at [431, 84] on button "Close" at bounding box center [432, 84] width 11 height 11
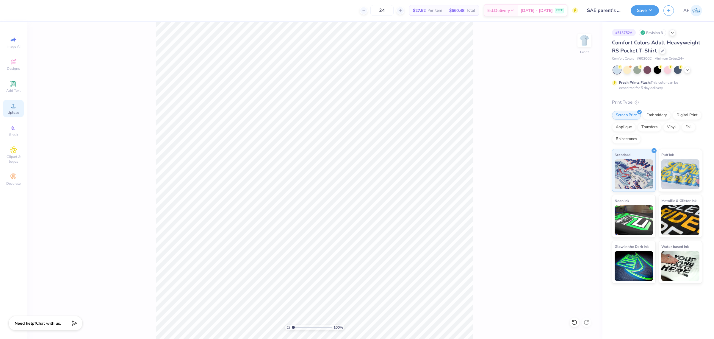
click at [17, 113] on span "Upload" at bounding box center [13, 112] width 12 height 5
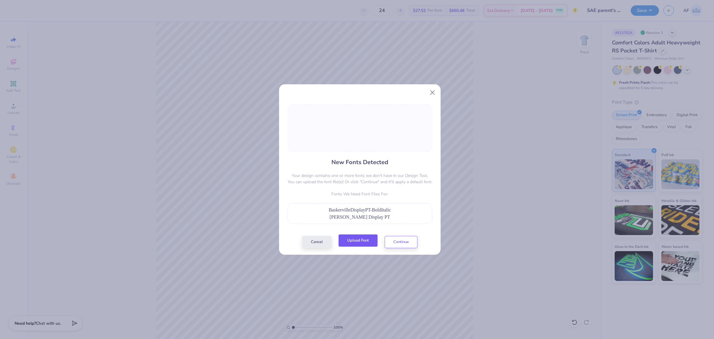
click at [363, 245] on button "Upload Font" at bounding box center [358, 240] width 39 height 12
click at [432, 93] on button "Close" at bounding box center [432, 92] width 11 height 11
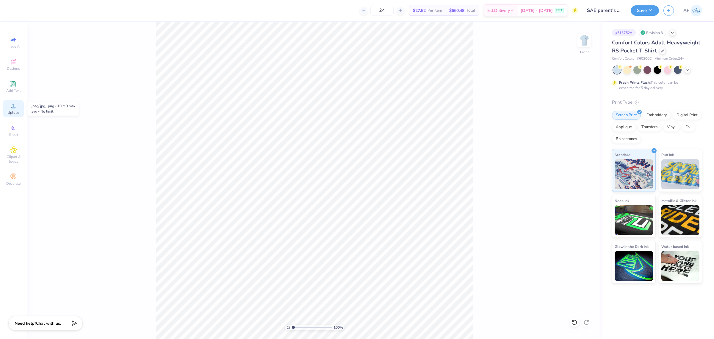
click at [17, 114] on span "Upload" at bounding box center [13, 112] width 12 height 5
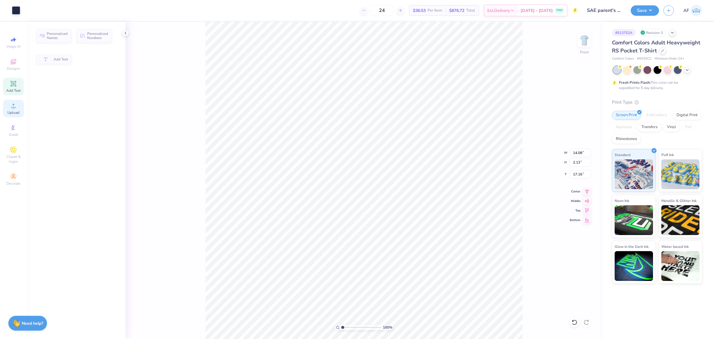
type input "14.08"
type input "2.13"
type input "17.16"
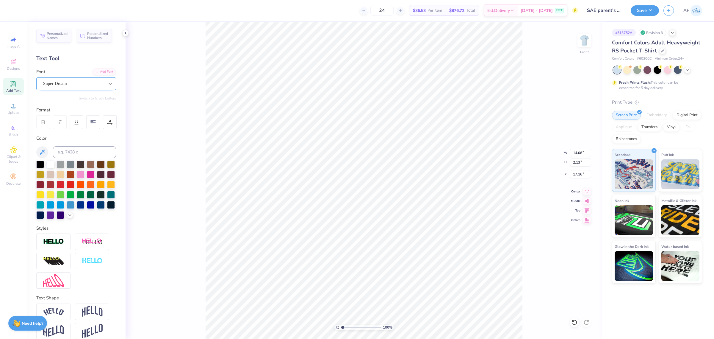
click at [105, 87] on div at bounding box center [110, 83] width 11 height 11
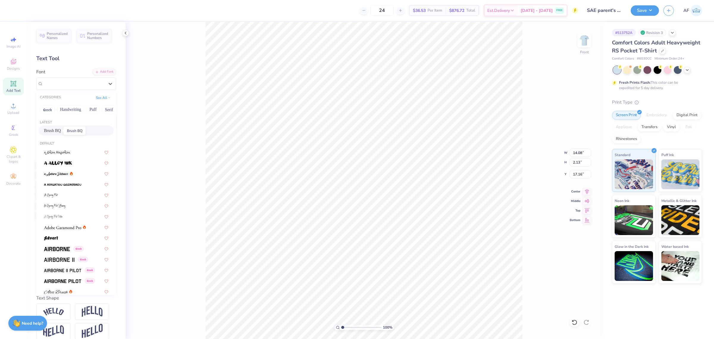
click at [57, 132] on span "Brush BQ" at bounding box center [52, 130] width 17 height 6
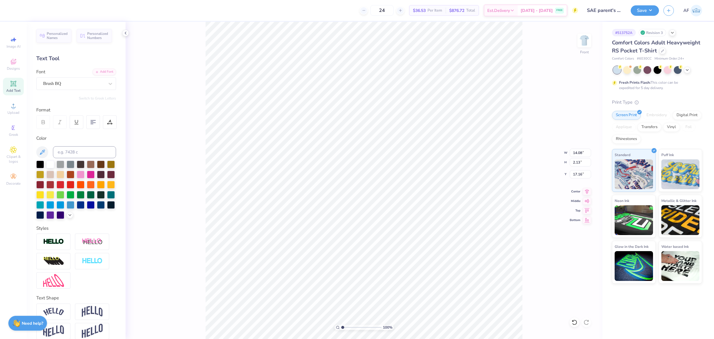
type input "10.88"
type input "1.76"
type input "17.57"
type input "14.12"
type input "2.17"
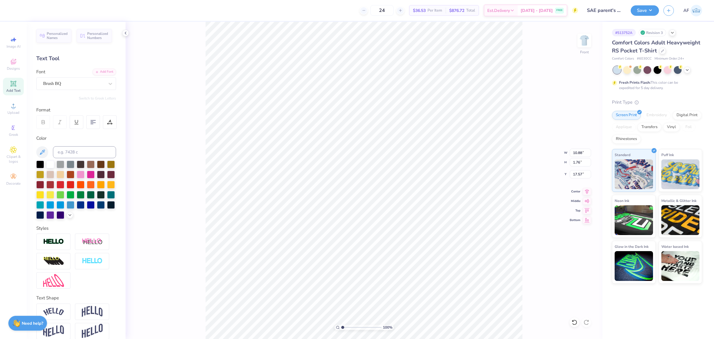
type input "17.09"
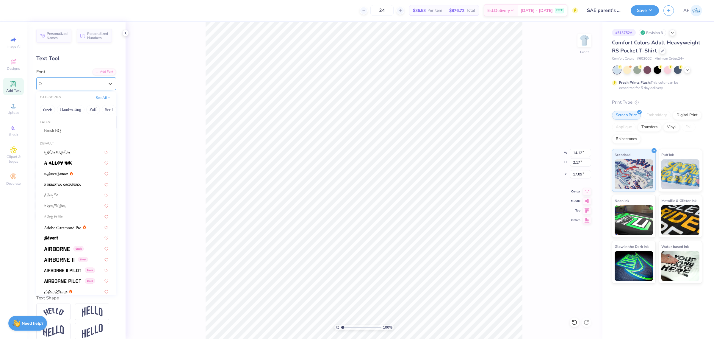
click at [80, 84] on div "Super Dream" at bounding box center [74, 83] width 62 height 9
click at [63, 129] on div "Brush BQ" at bounding box center [76, 130] width 64 height 6
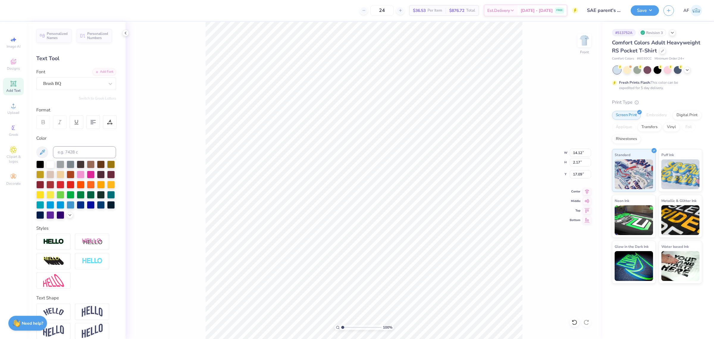
type input "10.91"
type input "1.78"
type input "17.51"
click at [578, 174] on input "8.90" at bounding box center [580, 174] width 21 height 8
click at [576, 157] on input "14.20" at bounding box center [580, 153] width 21 height 8
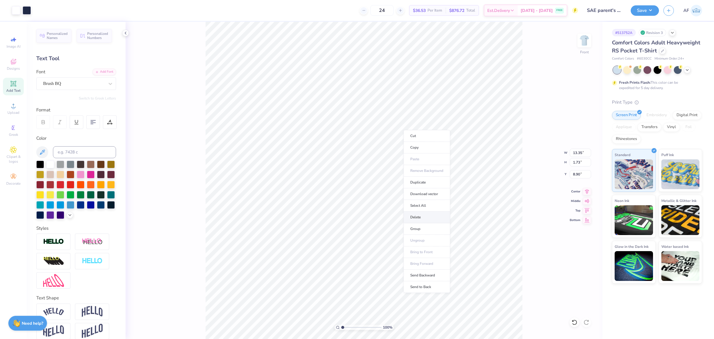
click at [431, 223] on li "Delete" at bounding box center [427, 217] width 47 height 12
click at [416, 234] on li "Group" at bounding box center [429, 232] width 47 height 12
type input "9.27"
click at [182, 29] on div "152 % Front" at bounding box center [364, 180] width 477 height 317
click at [18, 112] on span "Upload" at bounding box center [13, 112] width 12 height 5
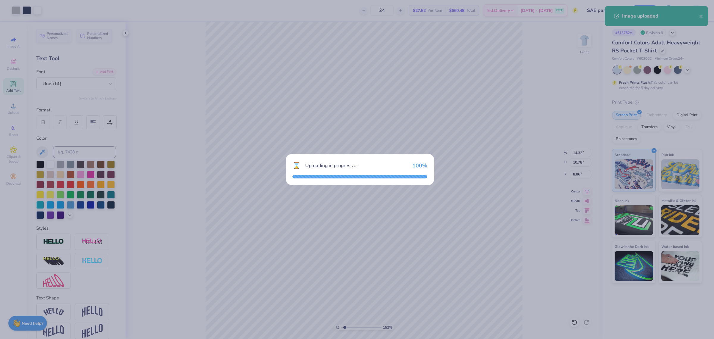
type input "1.51721301232853"
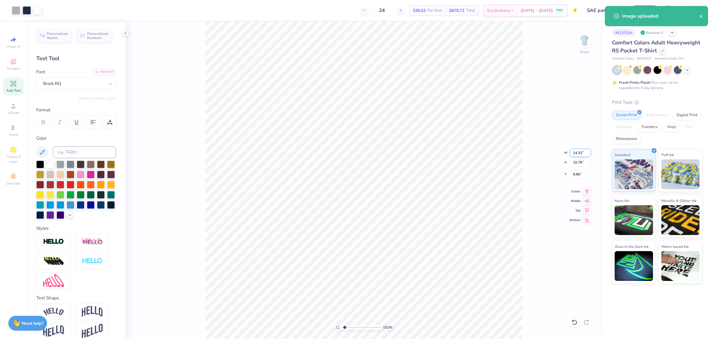
click at [575, 152] on input "14.32" at bounding box center [580, 153] width 21 height 8
type input "12.5"
type input "1.51721301232853"
type input "12.50"
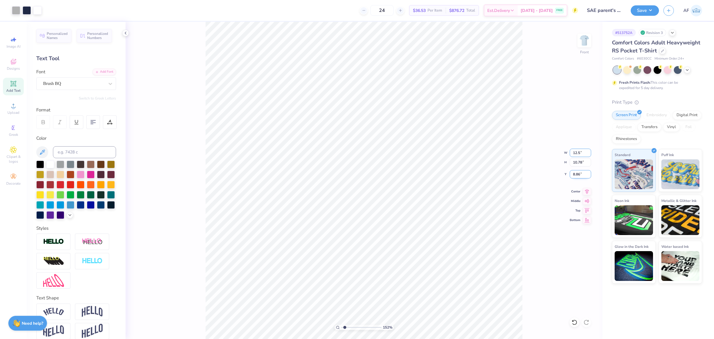
type input "9.41"
click at [576, 177] on input "9.54" at bounding box center [580, 174] width 21 height 8
type input "3"
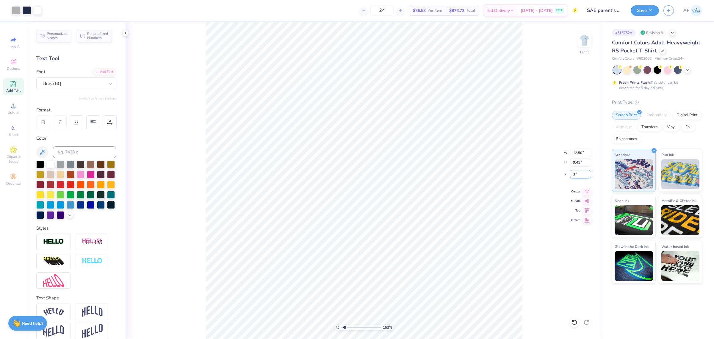
type input "1.51721301232853"
type input "3.00"
type input "1"
click at [587, 50] on div "Front" at bounding box center [585, 44] width 14 height 21
click at [569, 168] on input "2.01" at bounding box center [575, 168] width 21 height 8
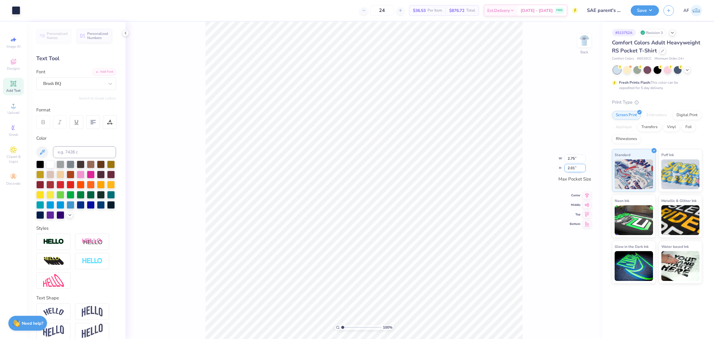
click at [569, 168] on input "2.01" at bounding box center [575, 168] width 21 height 8
type input "3.5"
type input "3.50"
type input "2.56"
click at [570, 162] on input "2.56" at bounding box center [575, 163] width 21 height 8
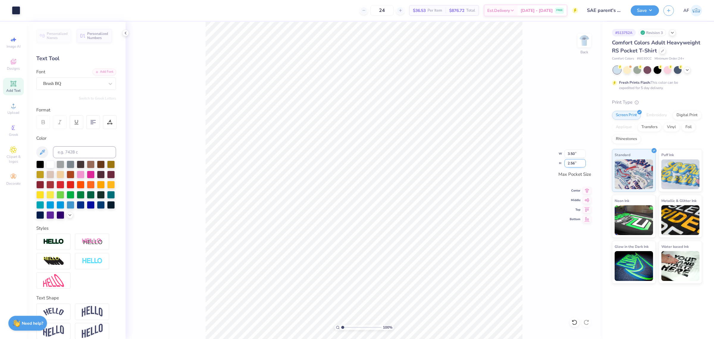
click at [570, 162] on input "2.56" at bounding box center [575, 163] width 21 height 8
type input "3"
click at [571, 153] on input "3.50" at bounding box center [575, 153] width 21 height 8
type input "3.00"
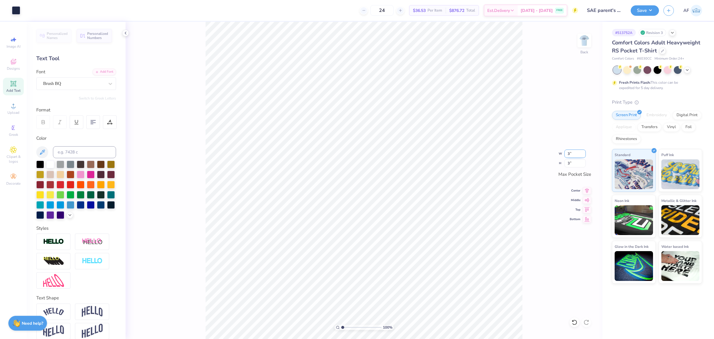
type input "2.19"
click at [583, 42] on img at bounding box center [585, 41] width 24 height 24
click at [652, 9] on button "Save" at bounding box center [645, 9] width 28 height 10
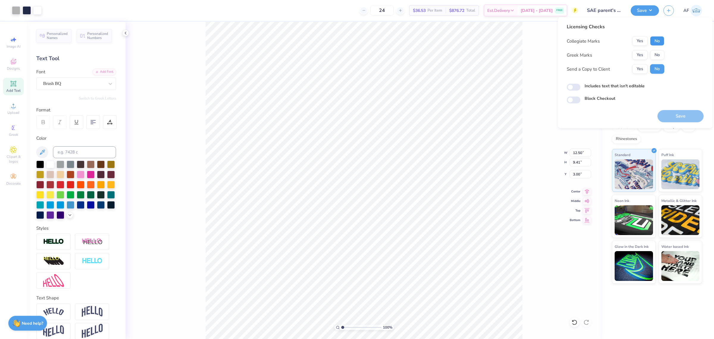
click at [658, 43] on button "No" at bounding box center [657, 41] width 14 height 10
click at [637, 54] on button "Yes" at bounding box center [639, 55] width 15 height 10
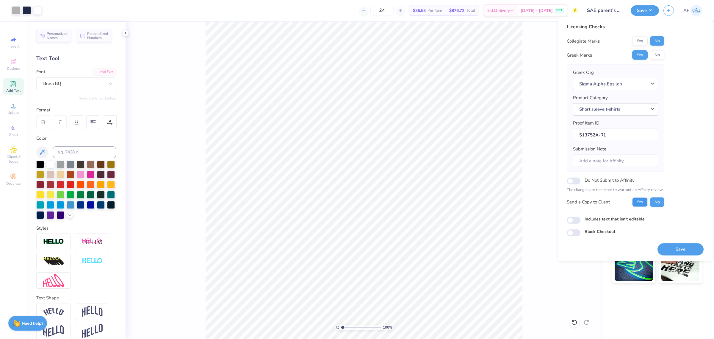
click at [638, 200] on button "Yes" at bounding box center [639, 202] width 15 height 10
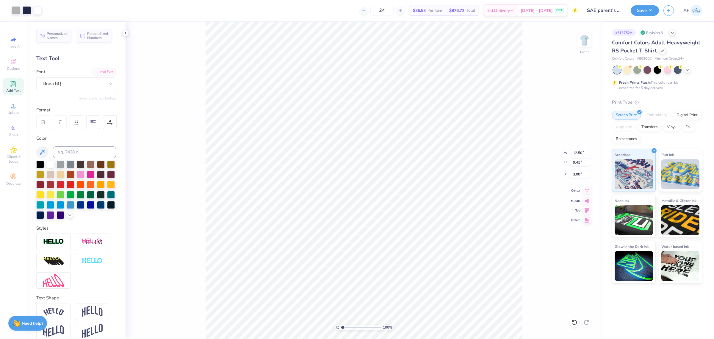
click at [588, 190] on icon at bounding box center [587, 190] width 8 height 7
click at [651, 9] on button "Save" at bounding box center [645, 9] width 28 height 10
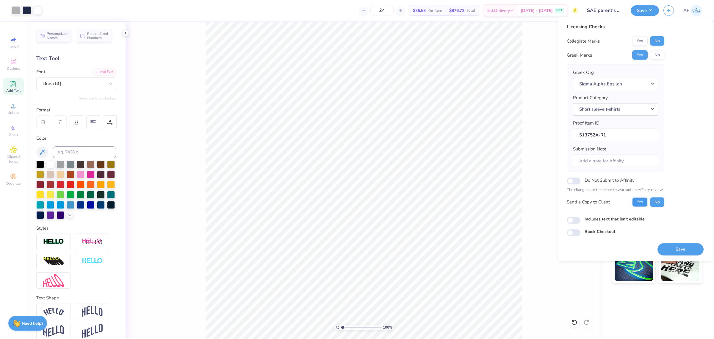
click at [638, 204] on button "Yes" at bounding box center [639, 202] width 15 height 10
click at [673, 250] on button "Save" at bounding box center [681, 249] width 46 height 12
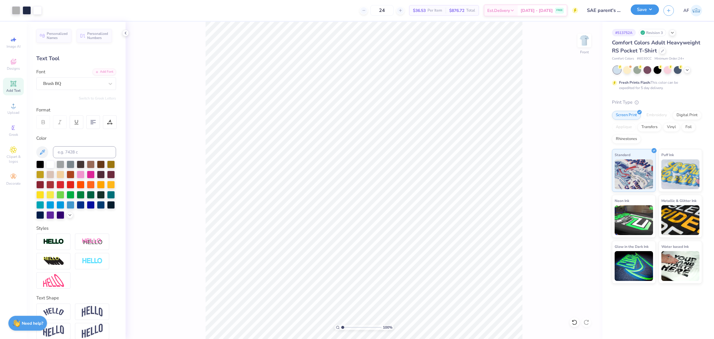
click at [654, 11] on button "Save" at bounding box center [645, 9] width 28 height 10
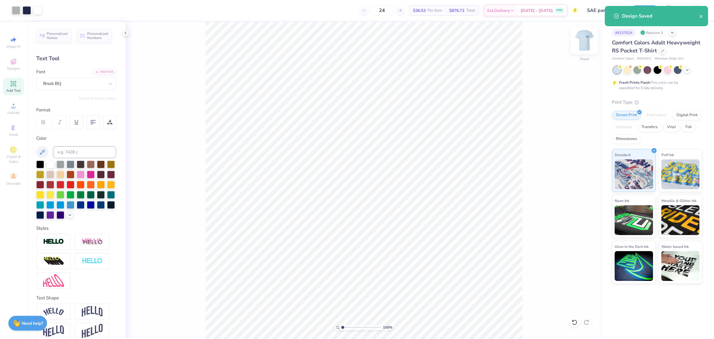
click at [586, 43] on img at bounding box center [585, 41] width 24 height 24
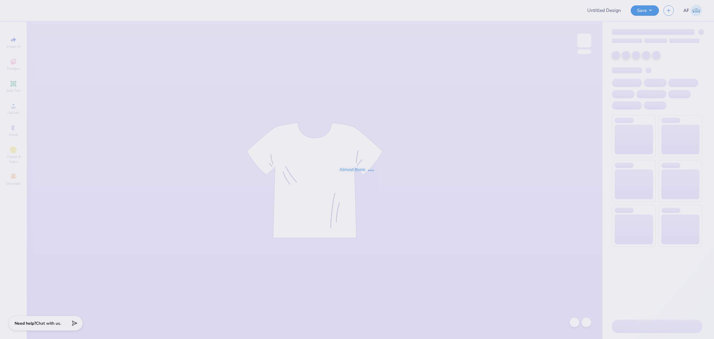
type input "[PERSON_NAME][GEOGRAPHIC_DATA] [DATE]-[DATE] Shirts"
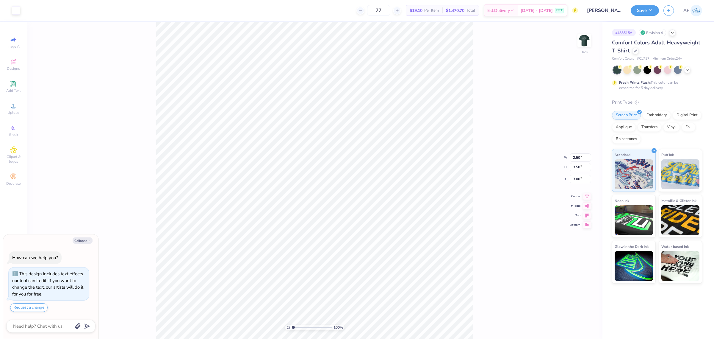
click at [479, 111] on div "100 % Back W 2.50 2.50 " H 3.50 3.50 " Y 3.00 3.00 " Center Middle Top Bottom" at bounding box center [315, 180] width 576 height 317
click at [591, 41] on img at bounding box center [585, 41] width 24 height 24
click at [20, 106] on div "Upload" at bounding box center [13, 109] width 21 height 18
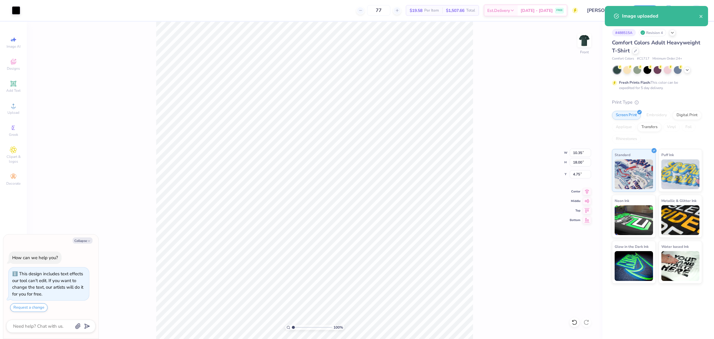
type textarea "x"
type input "7.43"
type textarea "x"
type input "10.00"
type input "8.43"
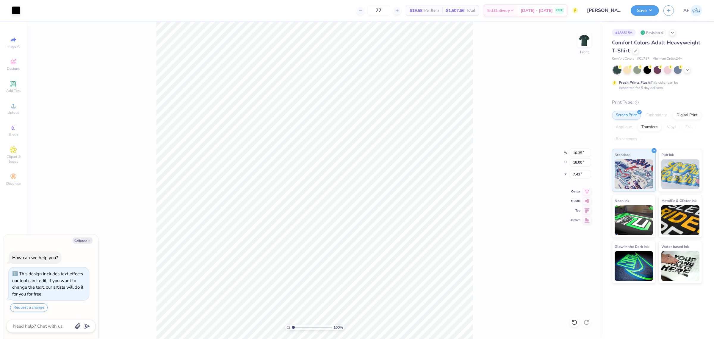
type input "3.50"
type textarea "x"
type input "16.80"
type textarea "x"
type input "4.3019261991114"
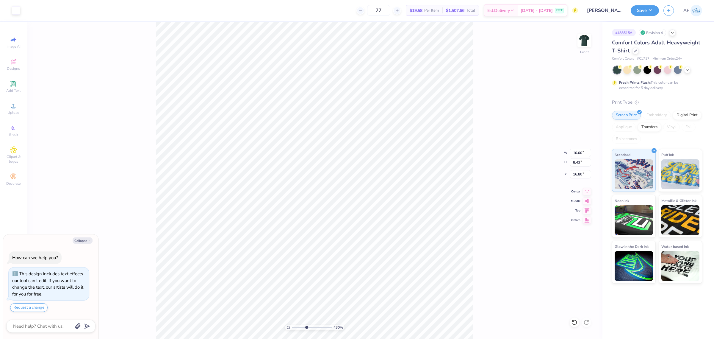
type textarea "x"
type input "4.3019261991114"
type textarea "x"
type input "3.49252622829344"
type textarea "x"
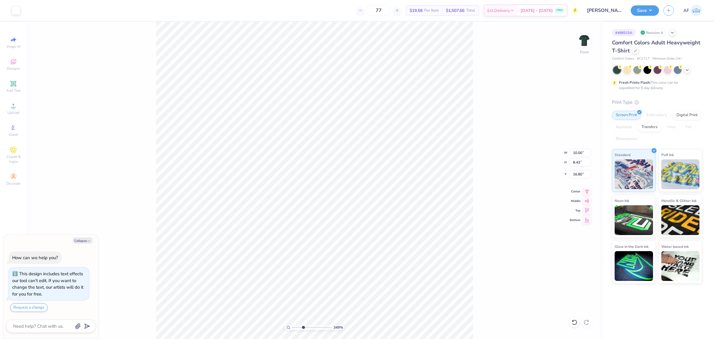
type input "3.49252622829344"
type input "10.35"
type input "18.00"
type input "7.43"
type textarea "x"
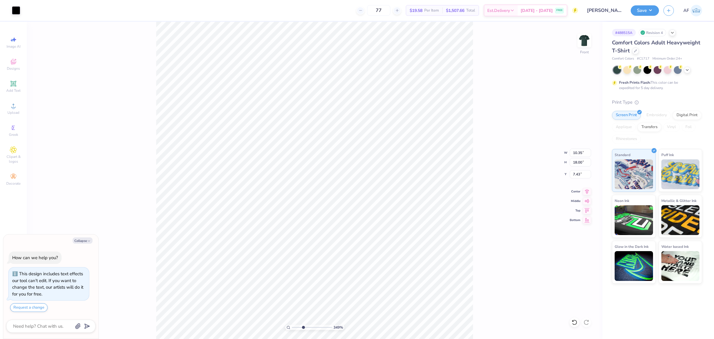
type input "3.49252622829344"
type input "7.39"
type textarea "x"
type input "3.49252622829344"
type textarea "x"
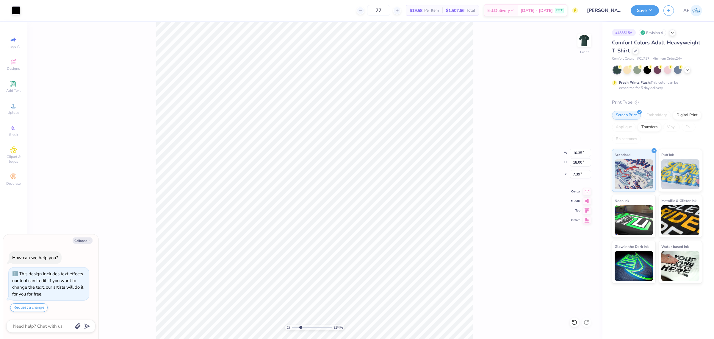
type input "2.30193532477902"
type textarea "x"
type input "2.30193532477902"
type textarea "x"
type input "2.30193532477902"
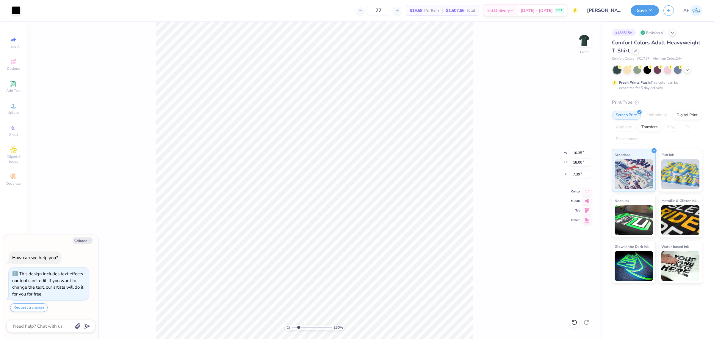
type textarea "x"
type input "2.30193532477902"
type textarea "x"
type input "2.30193532477902"
type textarea "x"
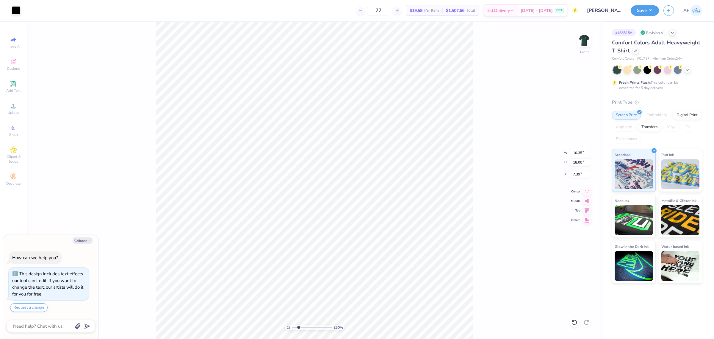
type input "2.30193532477902"
type textarea "x"
type input "2.30193532477902"
type textarea "x"
type input "2.30193532477902"
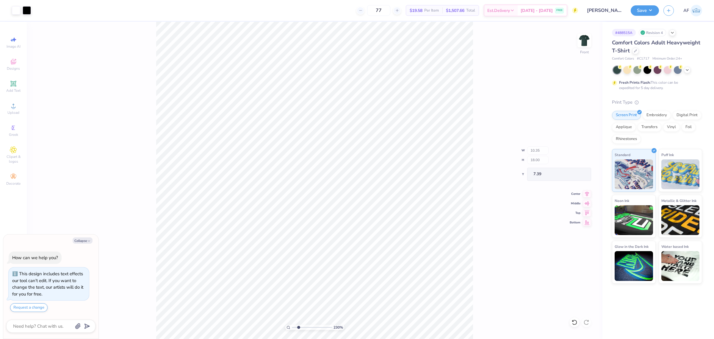
type textarea "x"
type input "2.30193532477902"
type textarea "x"
type input "2.30193532477902"
type textarea "x"
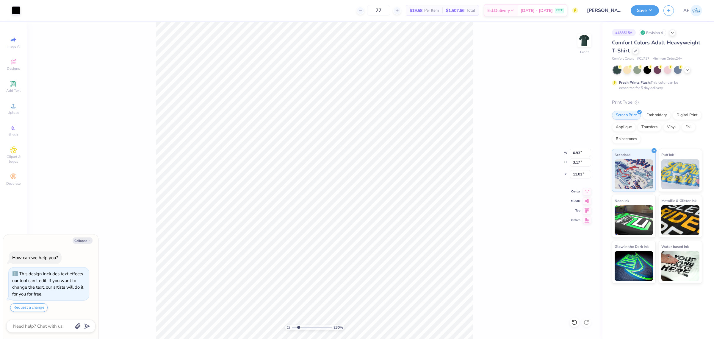
type input "2.30193532477902"
type textarea "x"
type input "2.30193532477902"
type textarea "x"
type input "2.30193532477902"
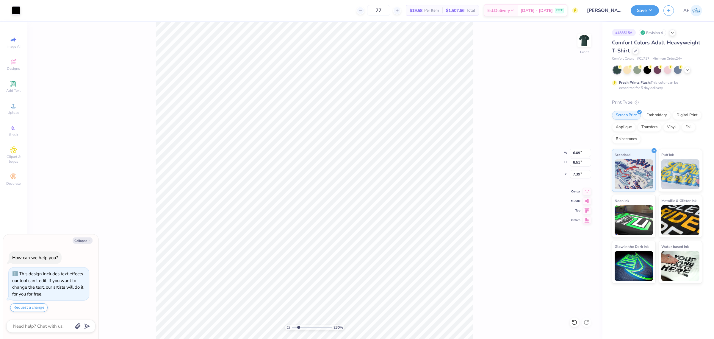
type textarea "x"
type input "1"
click at [362, 273] on li "Group" at bounding box center [365, 273] width 47 height 12
type textarea "x"
type input "5.46"
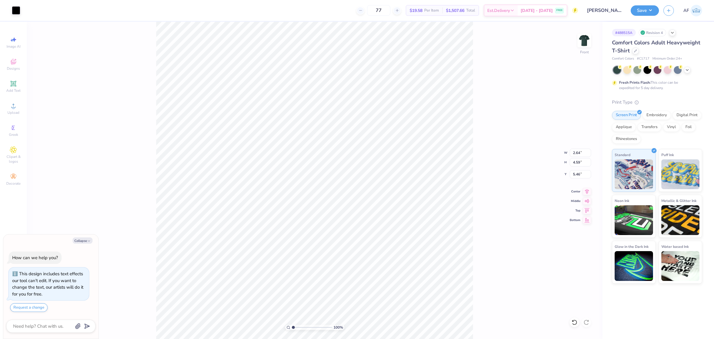
type textarea "x"
type input "16.73"
type textarea "x"
type input "10.00"
type input "8.43"
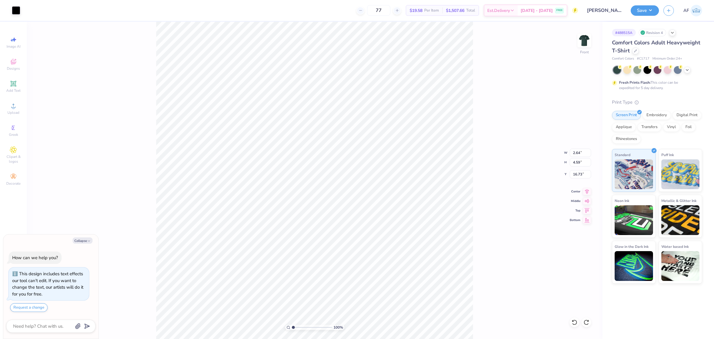
type input "16.80"
type textarea "x"
type input "6.04"
click at [290, 271] on li "Group" at bounding box center [296, 273] width 47 height 12
click at [18, 11] on div at bounding box center [16, 10] width 8 height 8
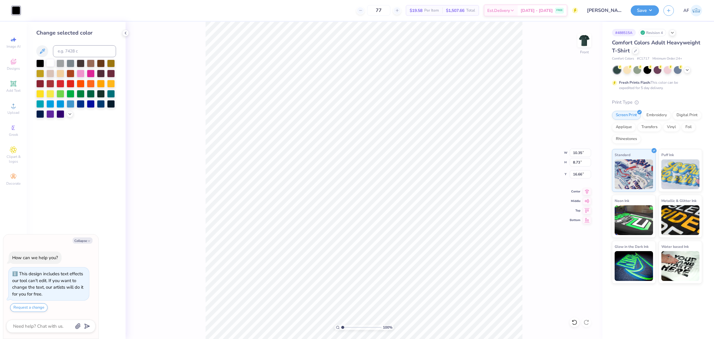
click at [50, 62] on div at bounding box center [50, 63] width 8 height 8
type textarea "x"
click at [572, 153] on input "10.35" at bounding box center [580, 153] width 21 height 8
type input "10"
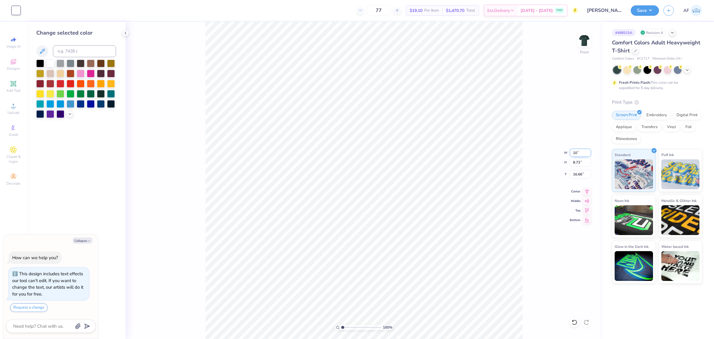
type textarea "x"
type input "10.00"
type input "8.43"
type input "16.81"
click at [586, 191] on icon at bounding box center [587, 190] width 8 height 7
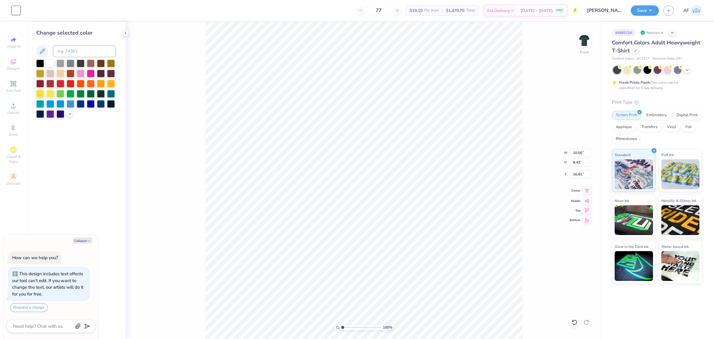
type textarea "x"
click at [575, 173] on input "16.81" at bounding box center [580, 174] width 21 height 8
type input "3"
type textarea "x"
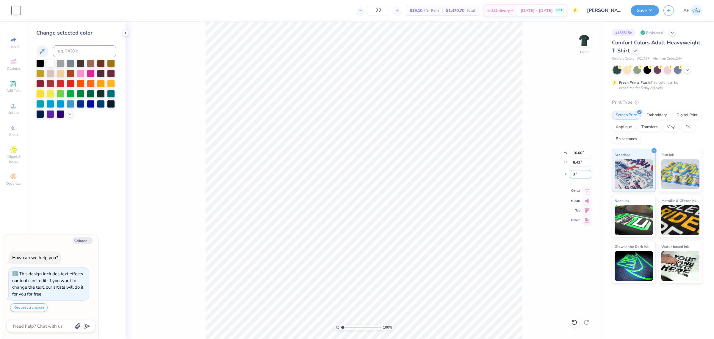
type input "3.00"
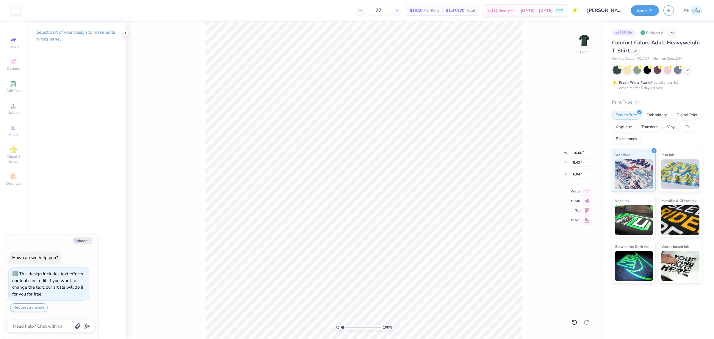
type textarea "x"
type input "11.07"
click at [179, 257] on div "100 % Front W 10.00 10.00 " H 8.43 8.43 " Y 3.00 3.00 " Center Middle Top Bottom" at bounding box center [364, 180] width 477 height 317
type textarea "x"
click at [575, 173] on input "3.00" at bounding box center [580, 174] width 21 height 8
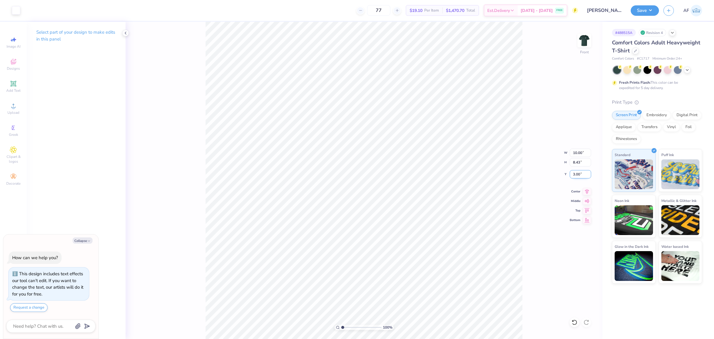
click at [575, 173] on input "3.00" at bounding box center [580, 174] width 21 height 8
type input "3.5"
type textarea "x"
type input "3.50"
click at [586, 192] on icon at bounding box center [587, 190] width 4 height 5
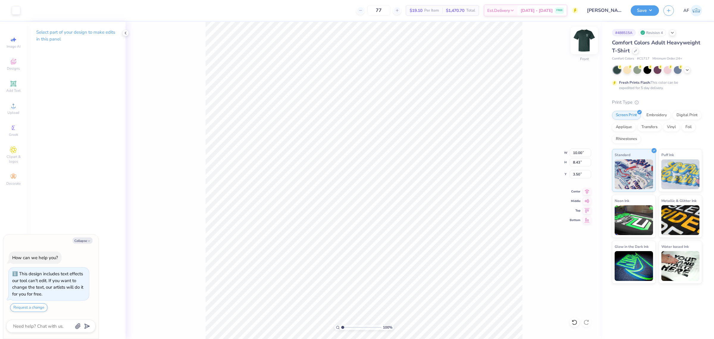
click at [588, 48] on img at bounding box center [585, 41] width 24 height 24
type textarea "x"
type input "7.36"
type textarea "x"
type input "2.50"
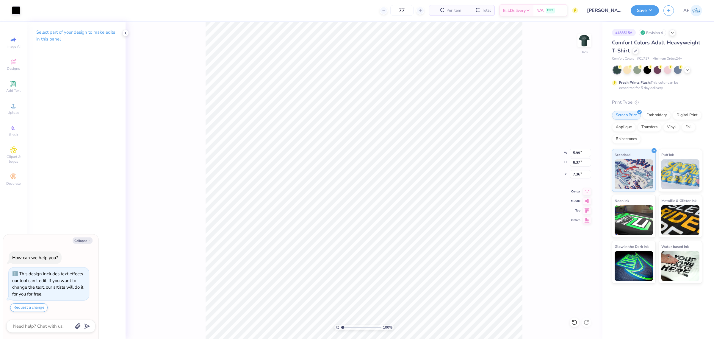
type input "3.50"
type input "3.00"
click at [14, 12] on div at bounding box center [16, 10] width 8 height 8
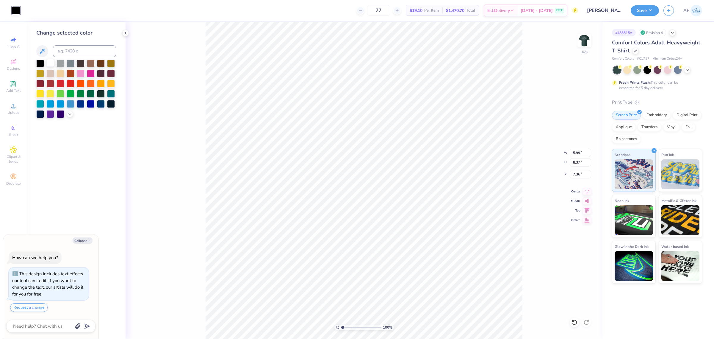
click at [52, 62] on div at bounding box center [50, 63] width 8 height 8
type textarea "x"
click at [575, 160] on input "8.37" at bounding box center [580, 162] width 21 height 8
click at [576, 160] on input "8.37" at bounding box center [580, 162] width 21 height 8
type input "6.5"
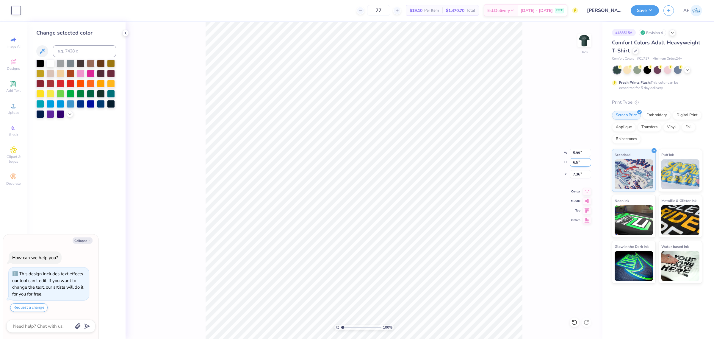
type textarea "x"
type input "4.65"
type input "6.50"
click at [575, 176] on input "8.29" at bounding box center [580, 174] width 21 height 8
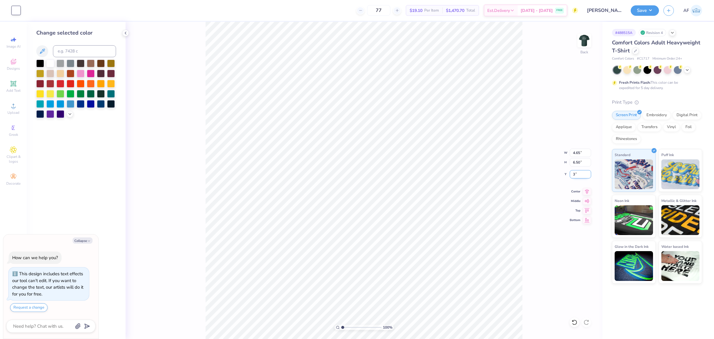
type input "3"
type textarea "x"
type input "3.00"
click at [572, 160] on input "6.50" at bounding box center [580, 162] width 21 height 8
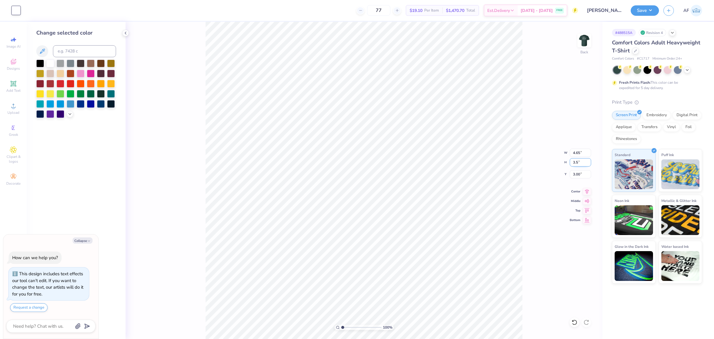
type input "3.5"
type textarea "x"
type input "2.50"
type input "3.50"
click at [577, 175] on input "4.50" at bounding box center [580, 174] width 21 height 8
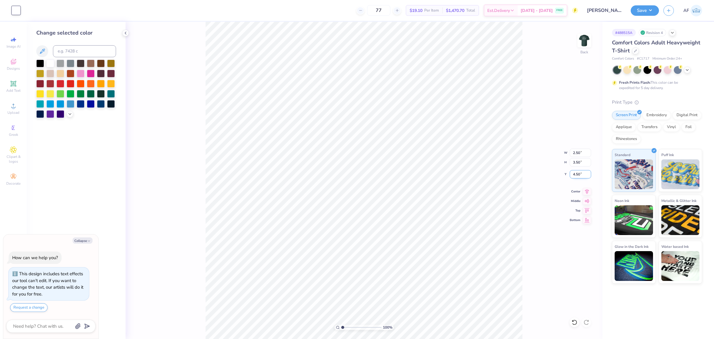
click at [577, 175] on input "4.50" at bounding box center [580, 174] width 21 height 8
type input "3"
type textarea "x"
type input "3.00"
type textarea "x"
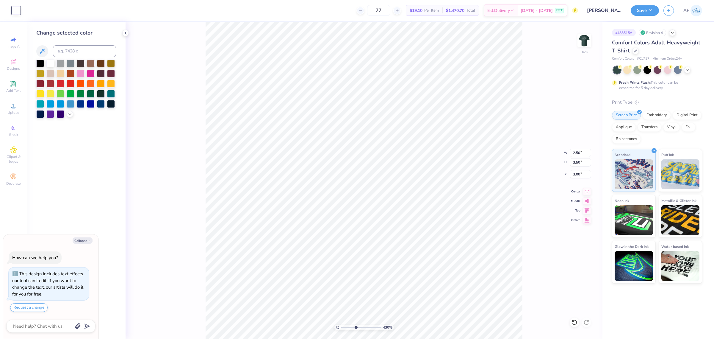
type input "5.29890623946551"
type textarea "x"
type input "5.29890623946551"
type textarea "x"
type input "5.29890623946551"
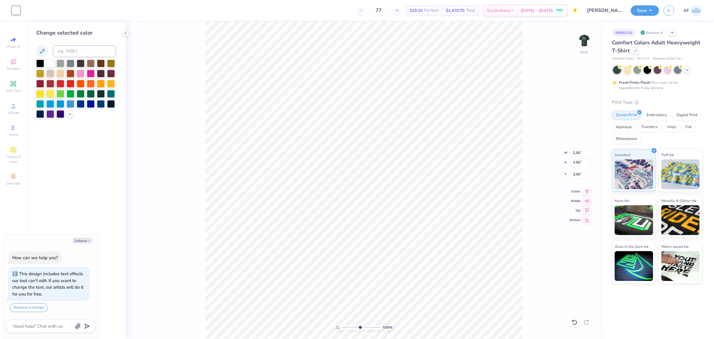
type textarea "x"
type input "5.29890623946551"
type textarea "x"
type input "5.29890623946551"
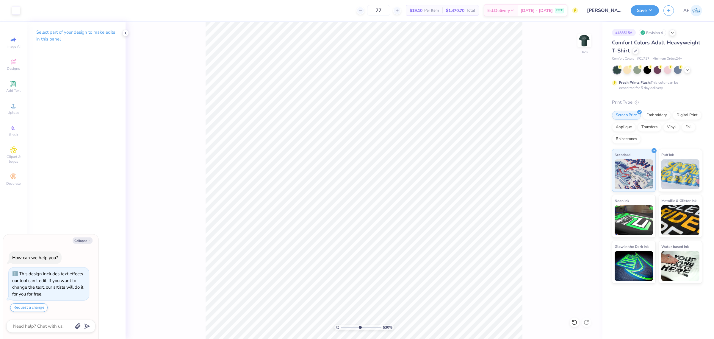
type textarea "x"
type input "5.29890623946551"
type textarea "x"
type input "1.51721301232853"
type textarea "x"
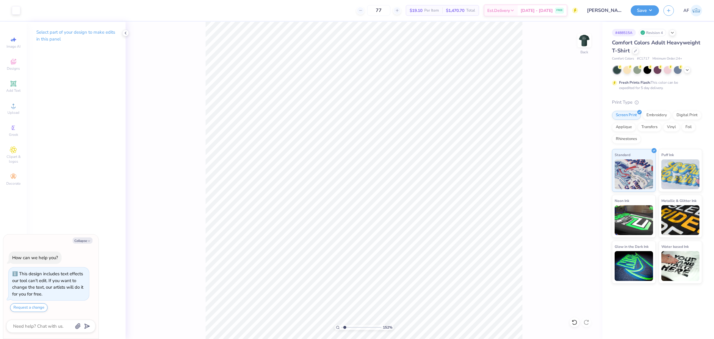
type input "1.51721301232853"
type textarea "x"
type input "2.30193532477902"
type textarea "x"
type input "2.30193532477902"
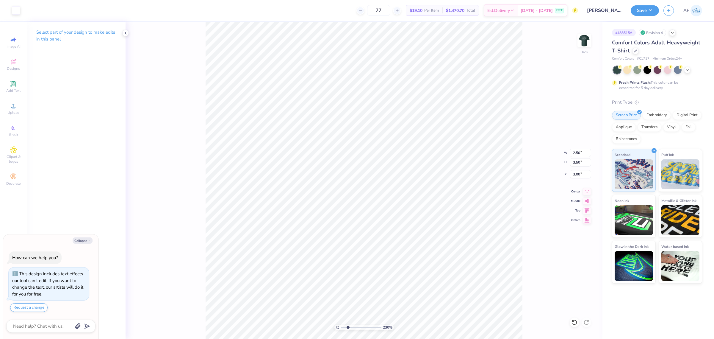
type textarea "x"
type input "2.30193532477902"
type textarea "x"
type input "2.30193532477902"
type textarea "x"
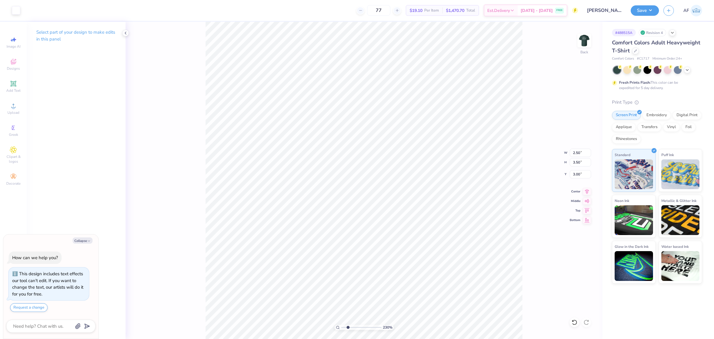
type input "2.30193532477902"
type textarea "x"
type input "2.30193532477902"
type textarea "x"
type input "1"
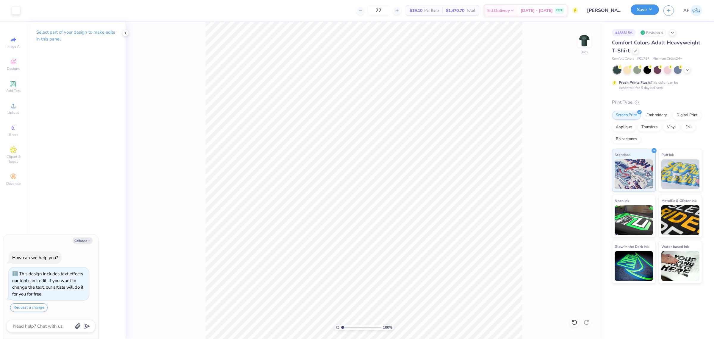
click at [652, 13] on button "Save" at bounding box center [645, 9] width 28 height 10
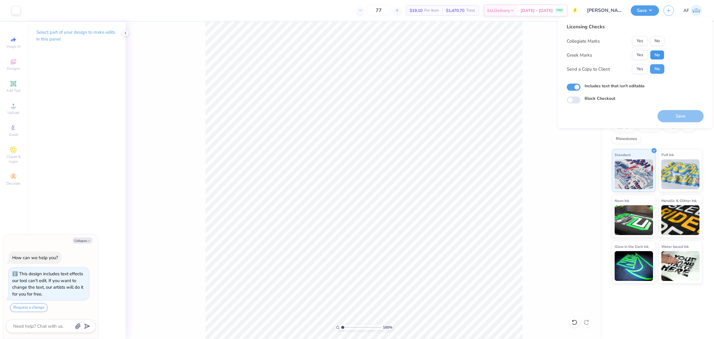
click at [658, 55] on button "No" at bounding box center [657, 55] width 14 height 10
click at [653, 43] on button "No" at bounding box center [657, 41] width 14 height 10
click at [640, 67] on button "Yes" at bounding box center [639, 69] width 15 height 10
click at [680, 115] on button "Save" at bounding box center [681, 116] width 46 height 12
click at [688, 95] on div "Block Checkout" at bounding box center [635, 98] width 137 height 7
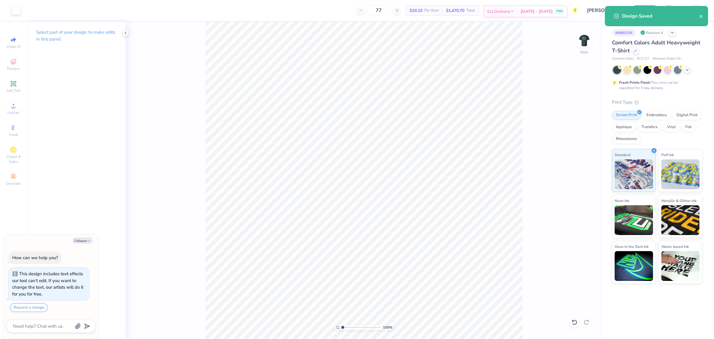
type textarea "x"
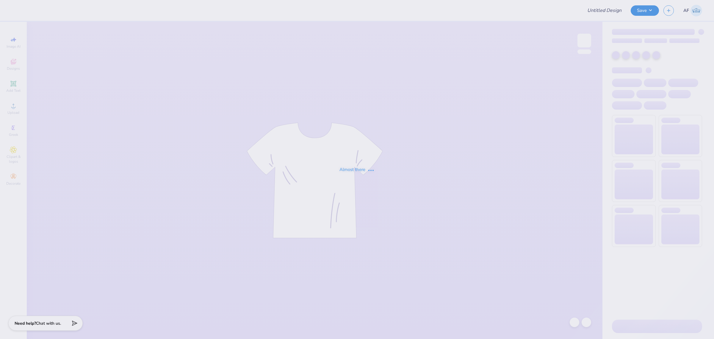
type input "[PERSON_NAME][GEOGRAPHIC_DATA] [DATE]-[DATE] Shirts"
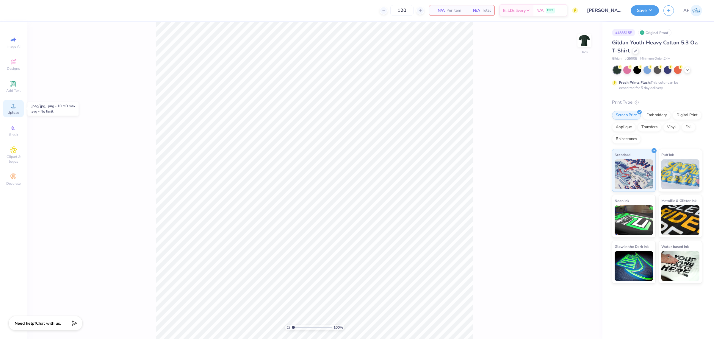
click at [14, 112] on span "Upload" at bounding box center [13, 112] width 12 height 5
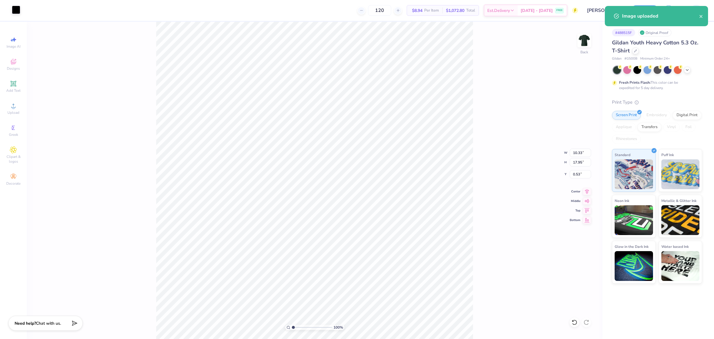
click at [12, 11] on div at bounding box center [16, 10] width 8 height 8
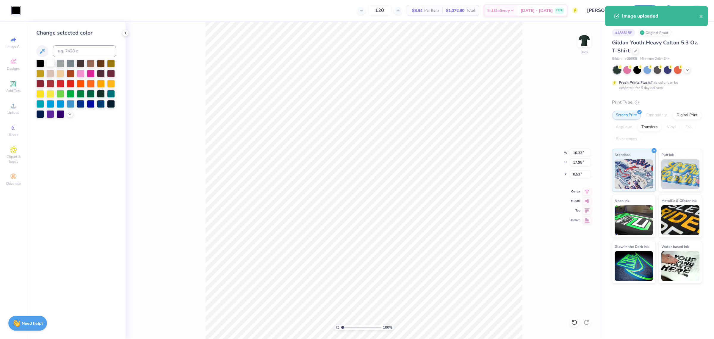
click at [49, 63] on div at bounding box center [50, 63] width 8 height 8
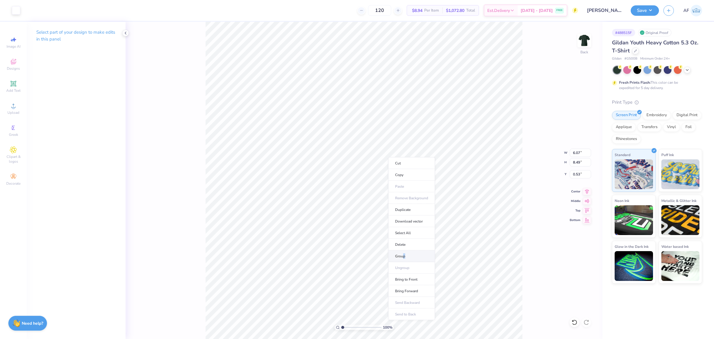
click at [404, 256] on li "Group" at bounding box center [411, 256] width 47 height 12
click at [471, 338] on html "Art colors 120 $8.94 Per Item $1,072.80 Total Est. Delivery [DATE] - [DATE] FRE…" at bounding box center [357, 169] width 714 height 339
type input "10.33"
type input "8.71"
type input "9.77"
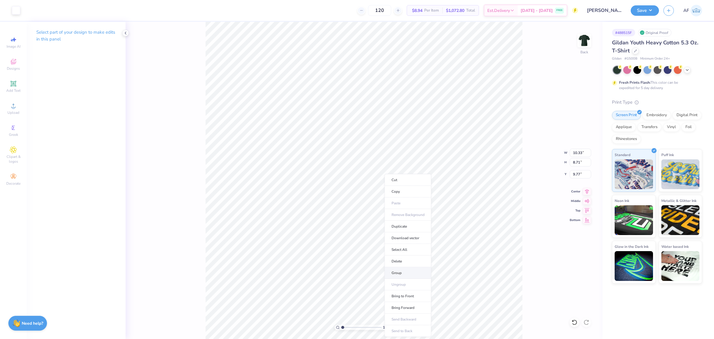
click at [407, 275] on li "Group" at bounding box center [408, 273] width 47 height 12
click at [572, 155] on input "6.07" at bounding box center [580, 153] width 21 height 8
click at [572, 166] on input "8.49" at bounding box center [580, 162] width 21 height 8
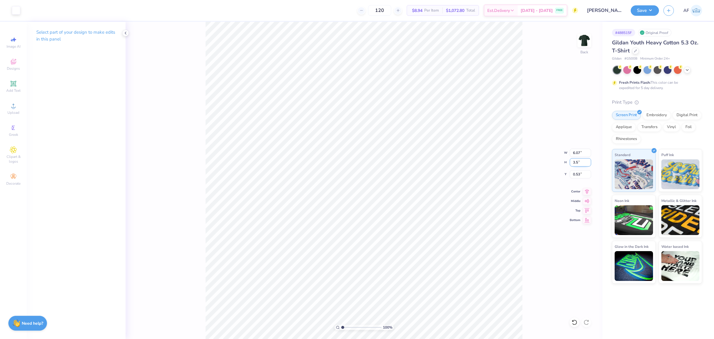
type input "3.5"
type input "2.50"
type input "3.50"
click at [577, 175] on input "3.02" at bounding box center [580, 174] width 21 height 8
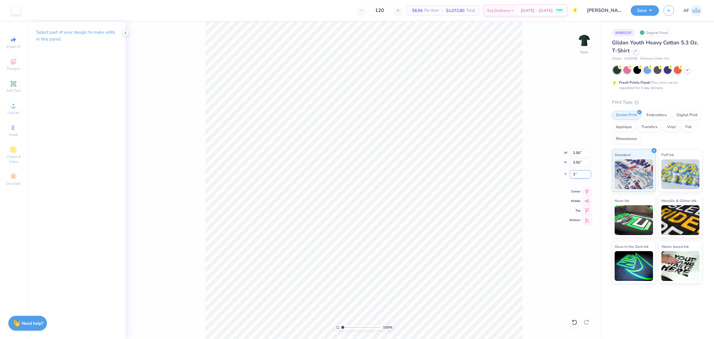
type input "3.00"
click at [578, 40] on img at bounding box center [585, 41] width 24 height 24
click at [13, 112] on span "Upload" at bounding box center [13, 112] width 12 height 5
click at [575, 152] on input "10.37" at bounding box center [580, 153] width 21 height 8
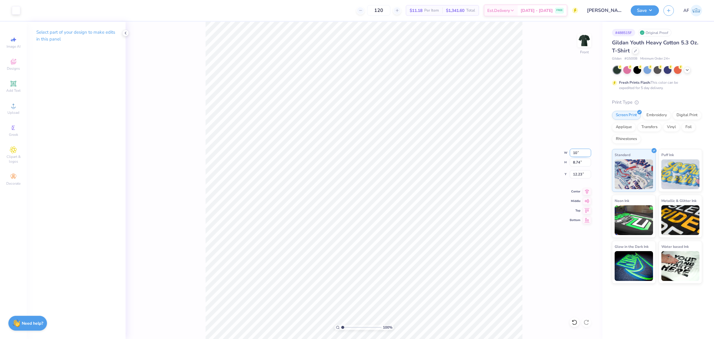
type input "10.00"
type input "8.43"
click at [577, 176] on input "12.39" at bounding box center [580, 174] width 21 height 8
type input "3.00"
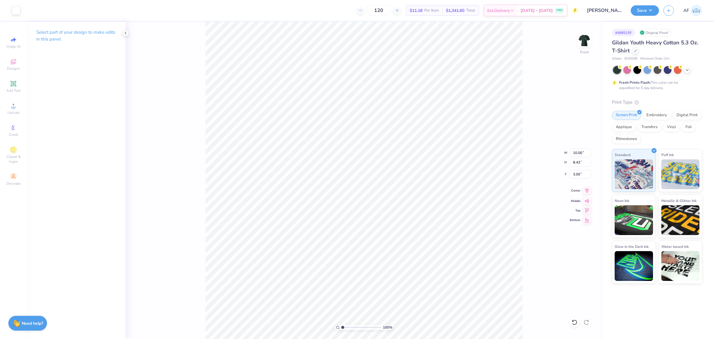
click at [585, 190] on icon at bounding box center [587, 190] width 8 height 7
click at [582, 49] on img at bounding box center [585, 41] width 24 height 24
click at [654, 9] on button "Save" at bounding box center [645, 9] width 28 height 10
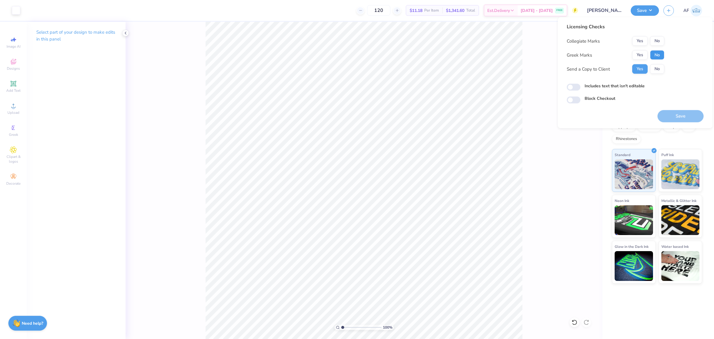
click at [655, 54] on button "No" at bounding box center [657, 55] width 14 height 10
click at [653, 36] on button "No" at bounding box center [657, 41] width 14 height 10
click at [686, 118] on button "Save" at bounding box center [681, 116] width 46 height 12
click at [695, 84] on div "Includes text that isn't editable" at bounding box center [635, 86] width 137 height 7
